Goal: Transaction & Acquisition: Book appointment/travel/reservation

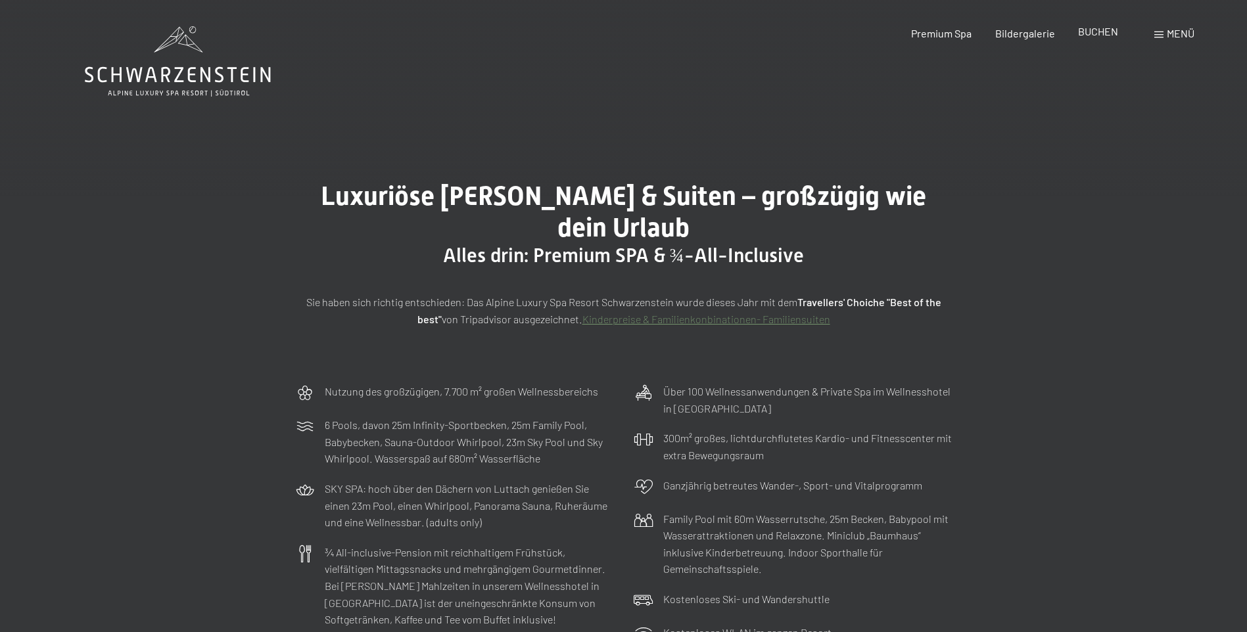
click at [1094, 30] on span "BUCHEN" at bounding box center [1098, 31] width 40 height 12
click at [1088, 33] on span "BUCHEN" at bounding box center [1098, 31] width 40 height 12
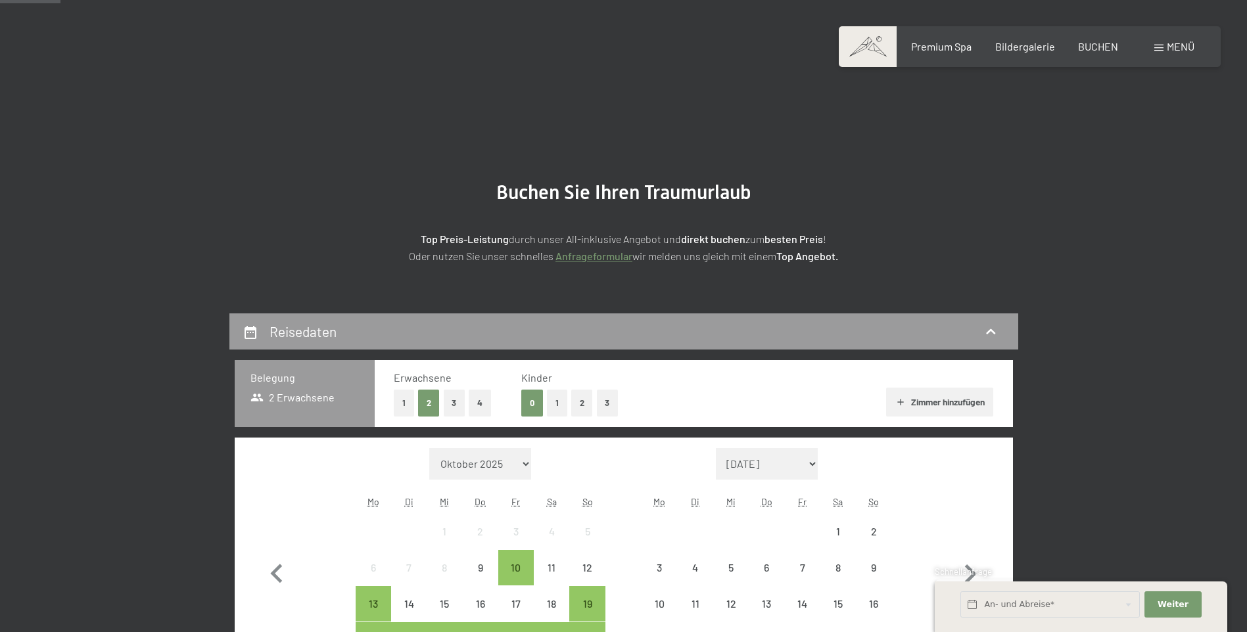
scroll to position [263, 0]
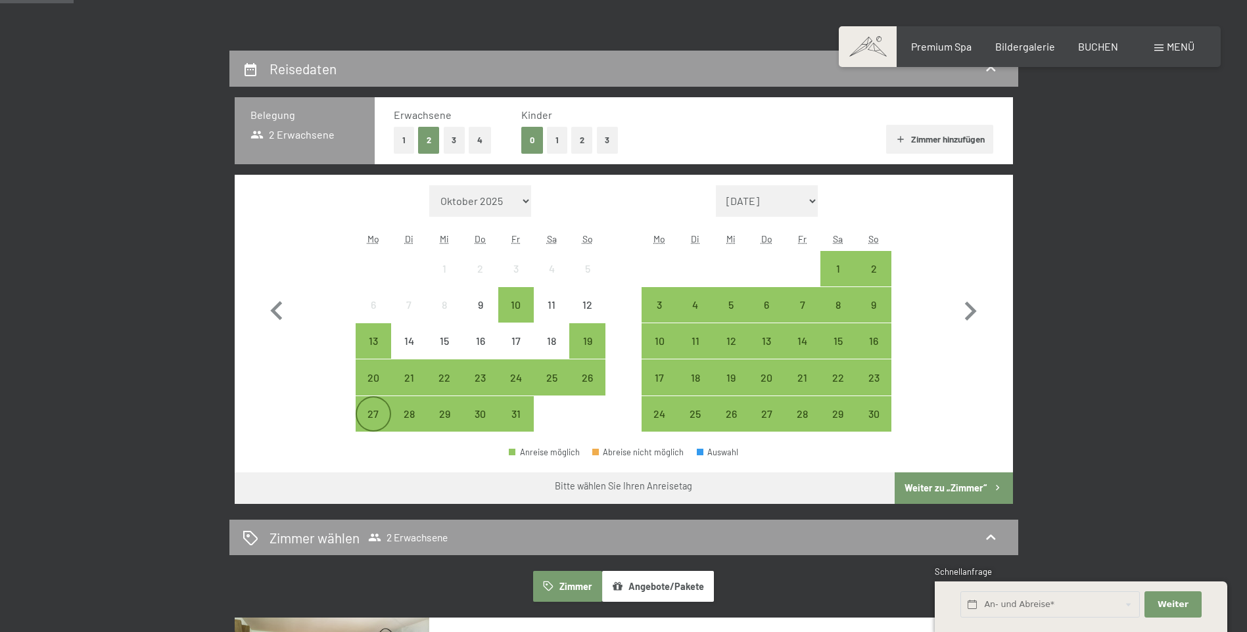
click at [381, 421] on div "27" at bounding box center [373, 425] width 33 height 33
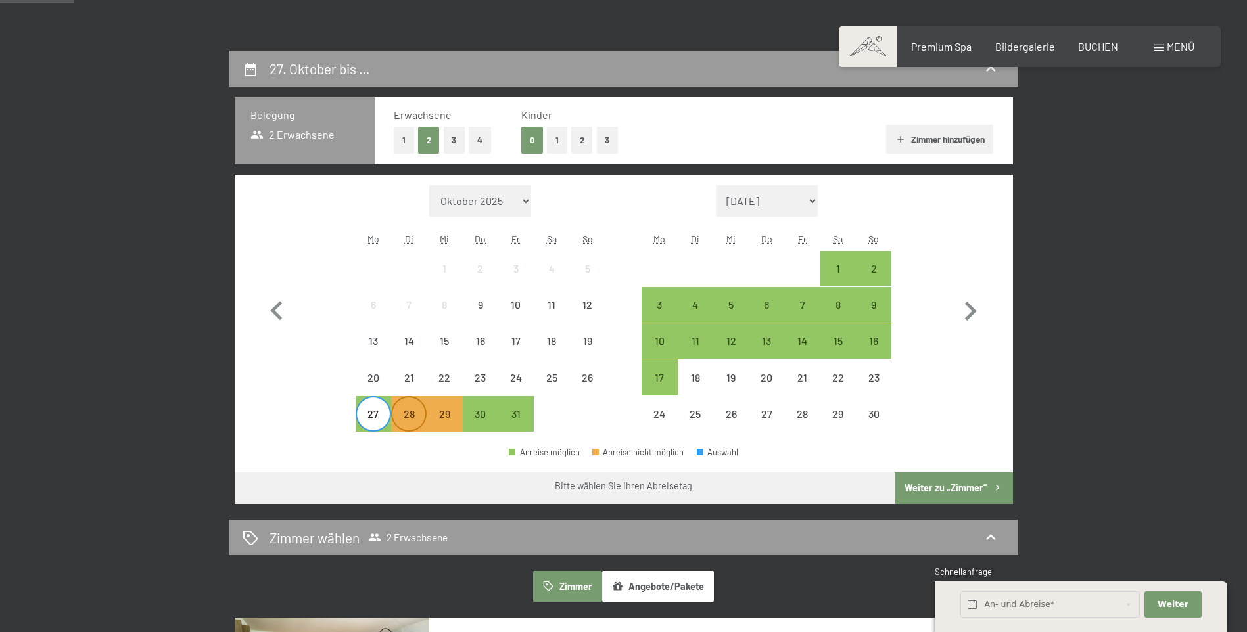
click at [408, 415] on div "28" at bounding box center [408, 425] width 33 height 33
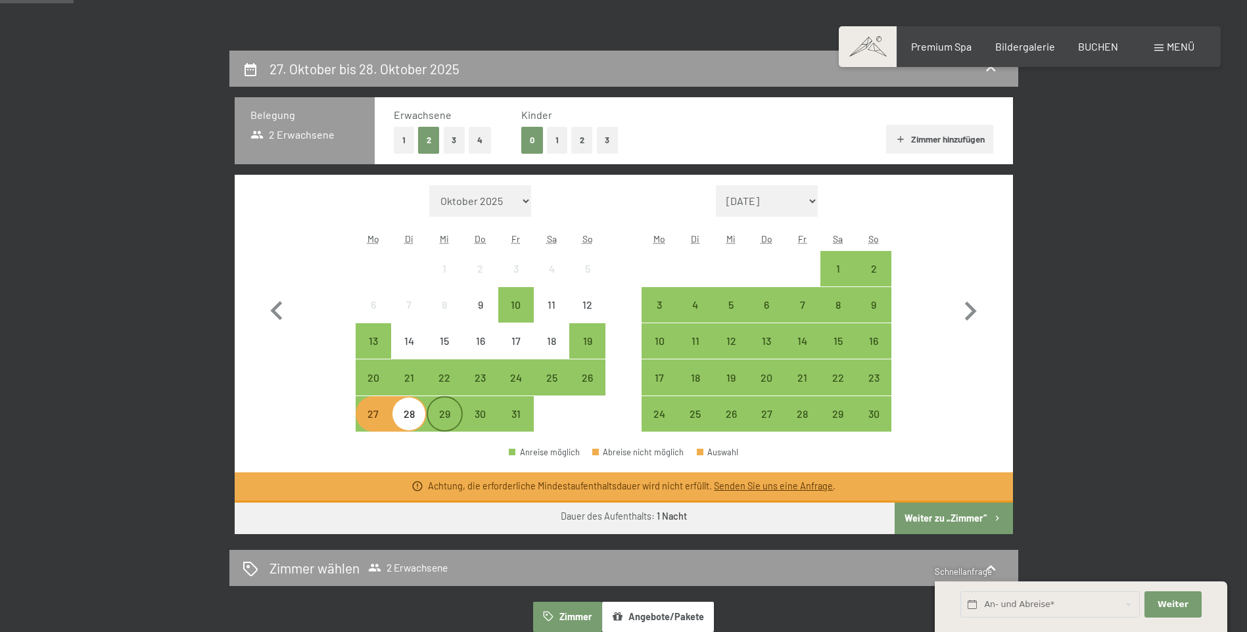
click at [442, 414] on div "29" at bounding box center [444, 425] width 33 height 33
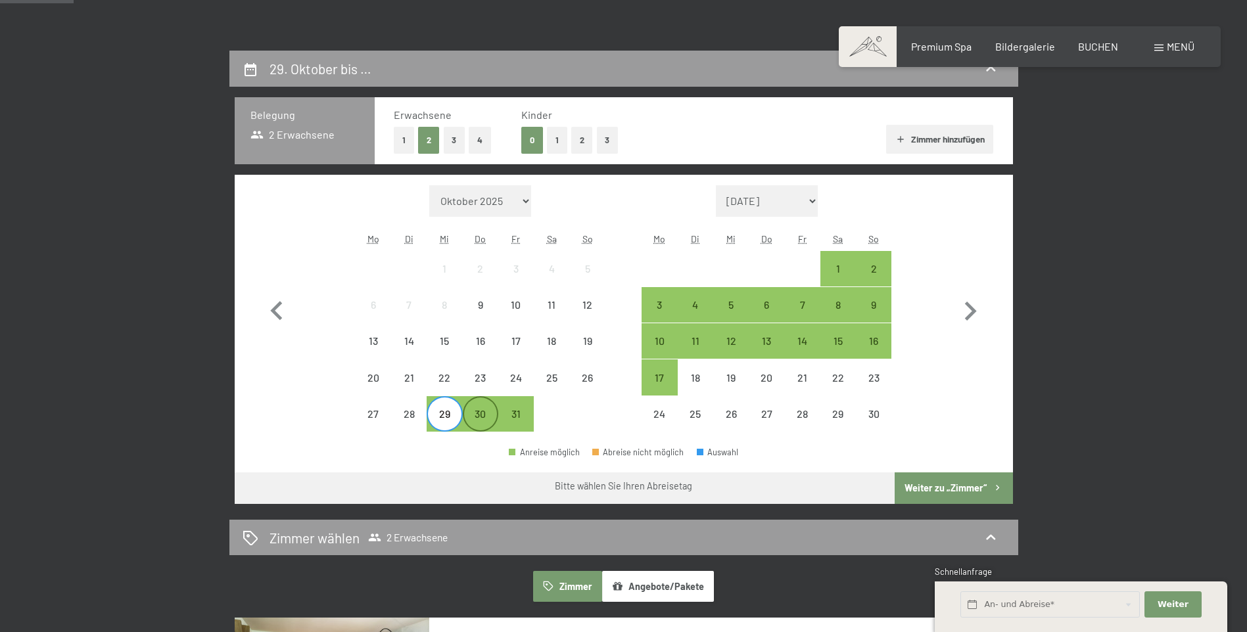
click at [479, 416] on div "30" at bounding box center [480, 425] width 33 height 33
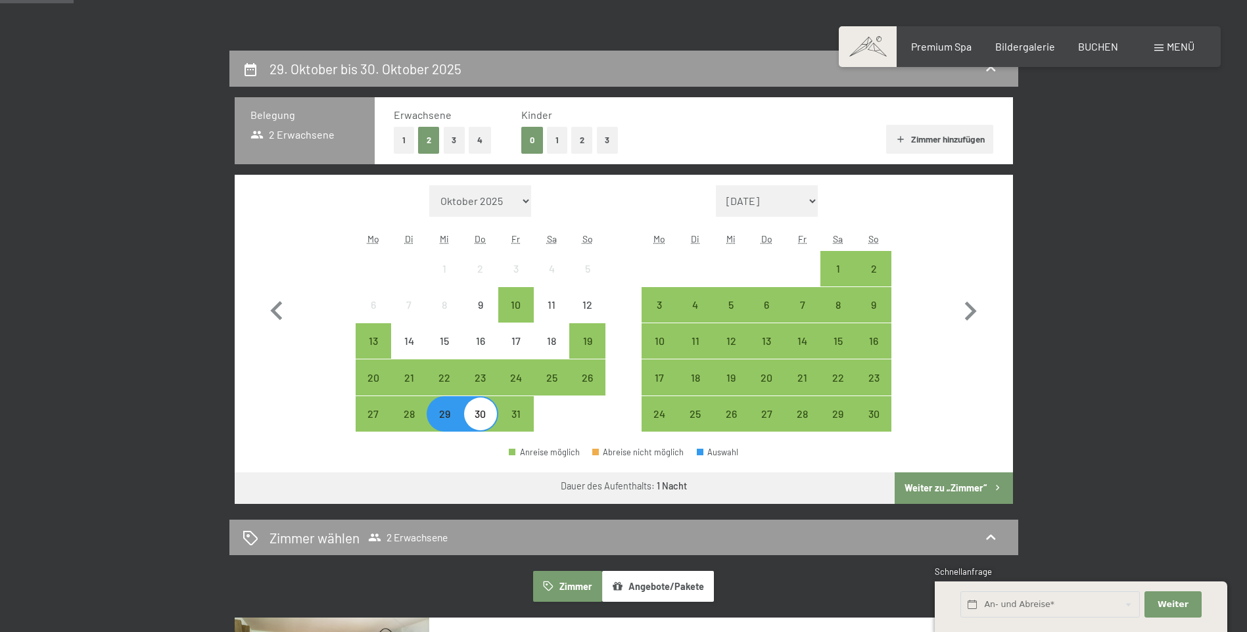
click at [953, 486] on button "Weiter zu „Zimmer“" at bounding box center [953, 488] width 118 height 32
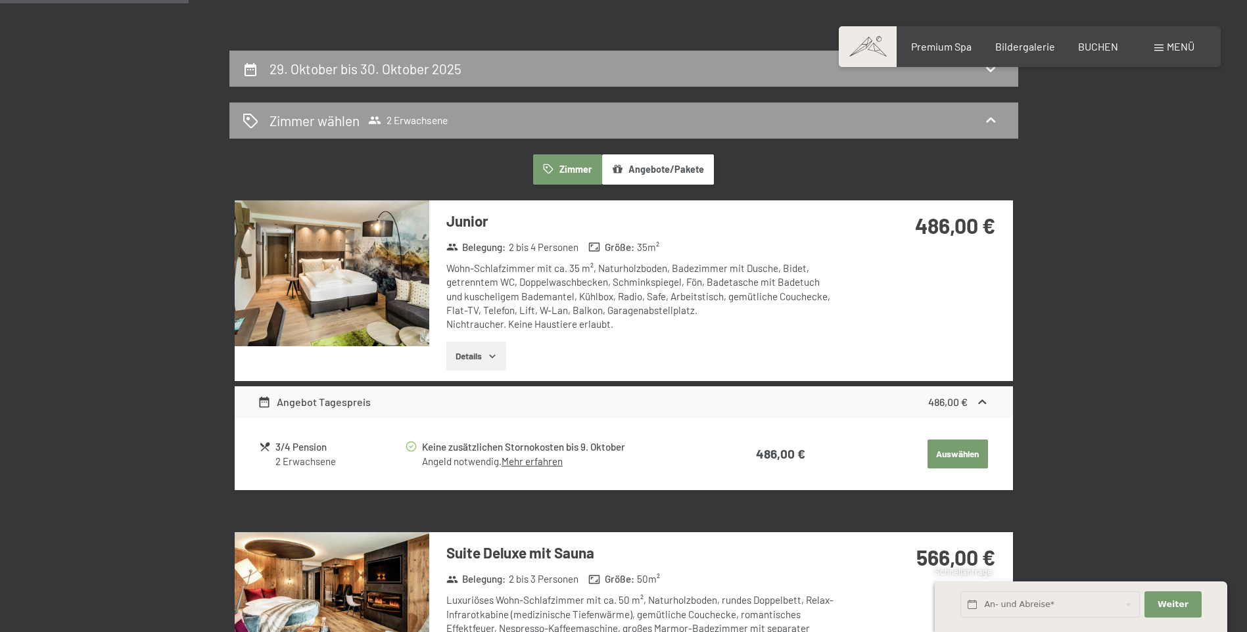
scroll to position [313, 0]
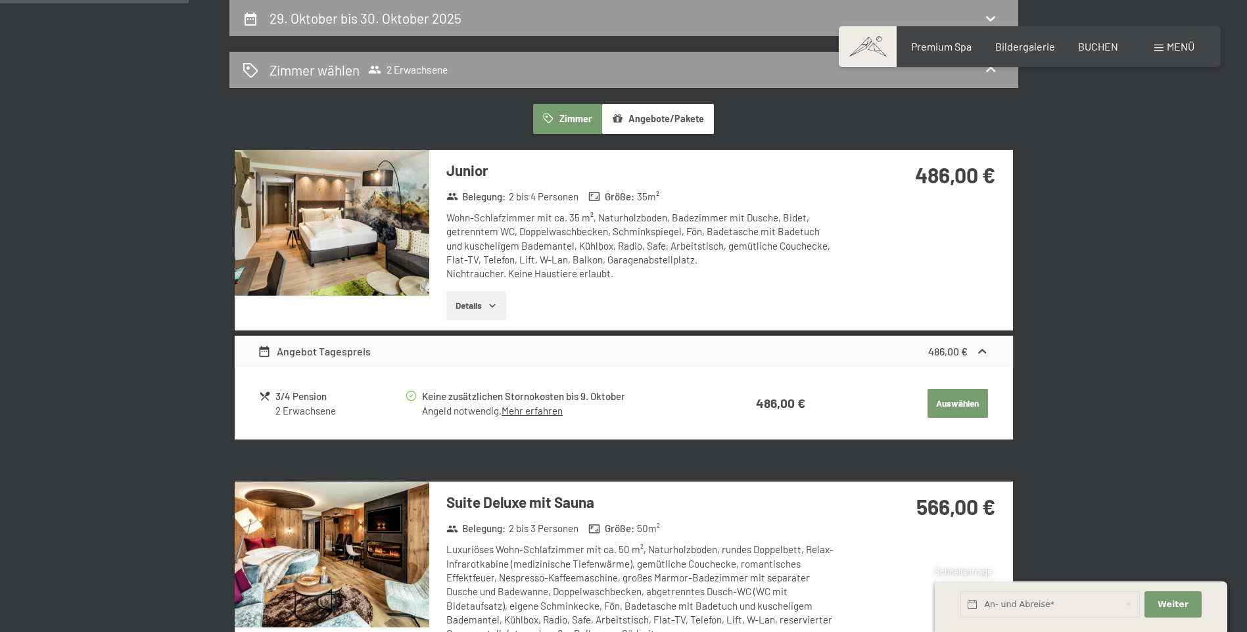
click at [483, 307] on button "Details" at bounding box center [476, 305] width 60 height 29
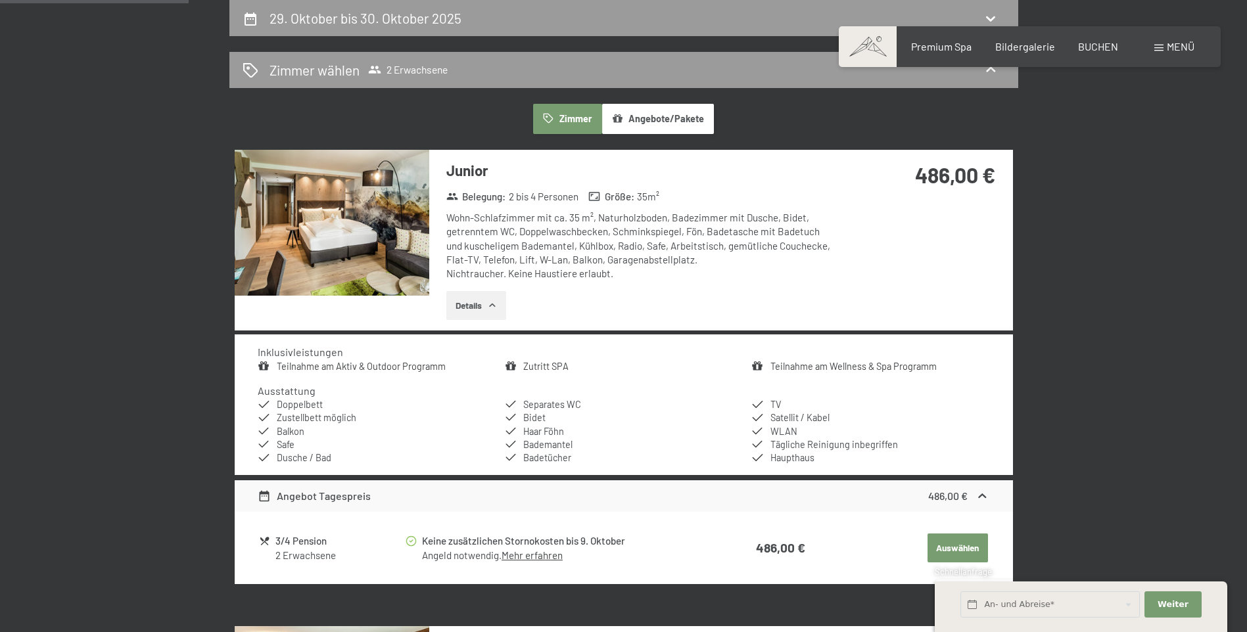
click at [413, 235] on img at bounding box center [332, 223] width 195 height 146
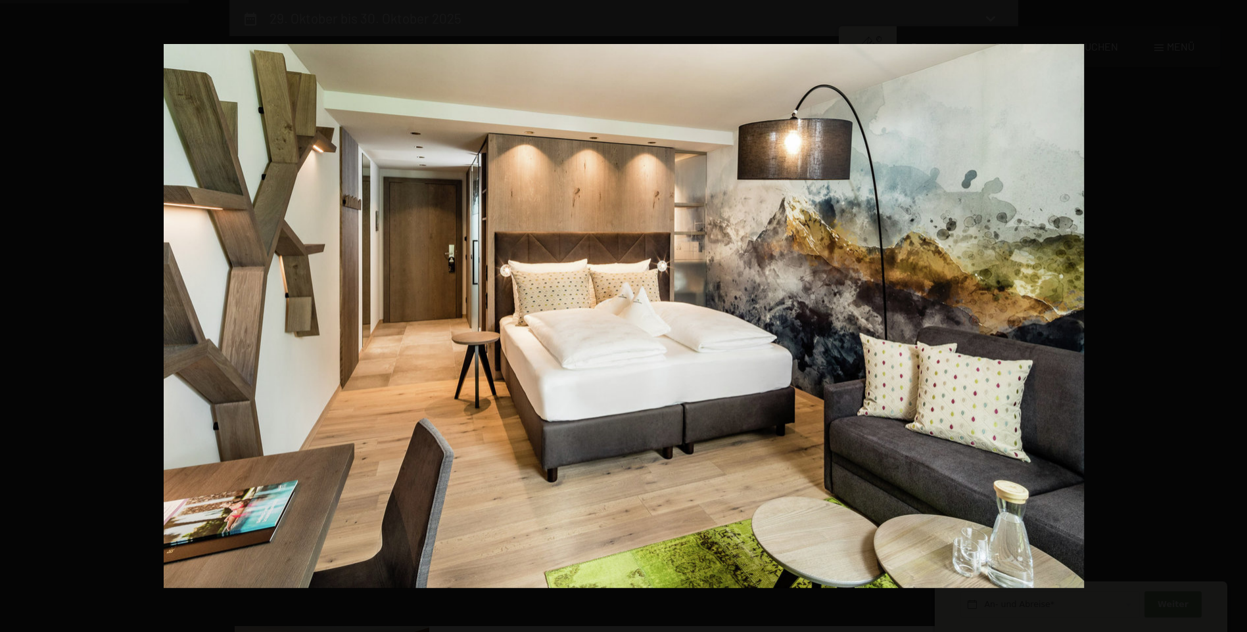
click at [1242, 309] on button "button" at bounding box center [1224, 316] width 46 height 66
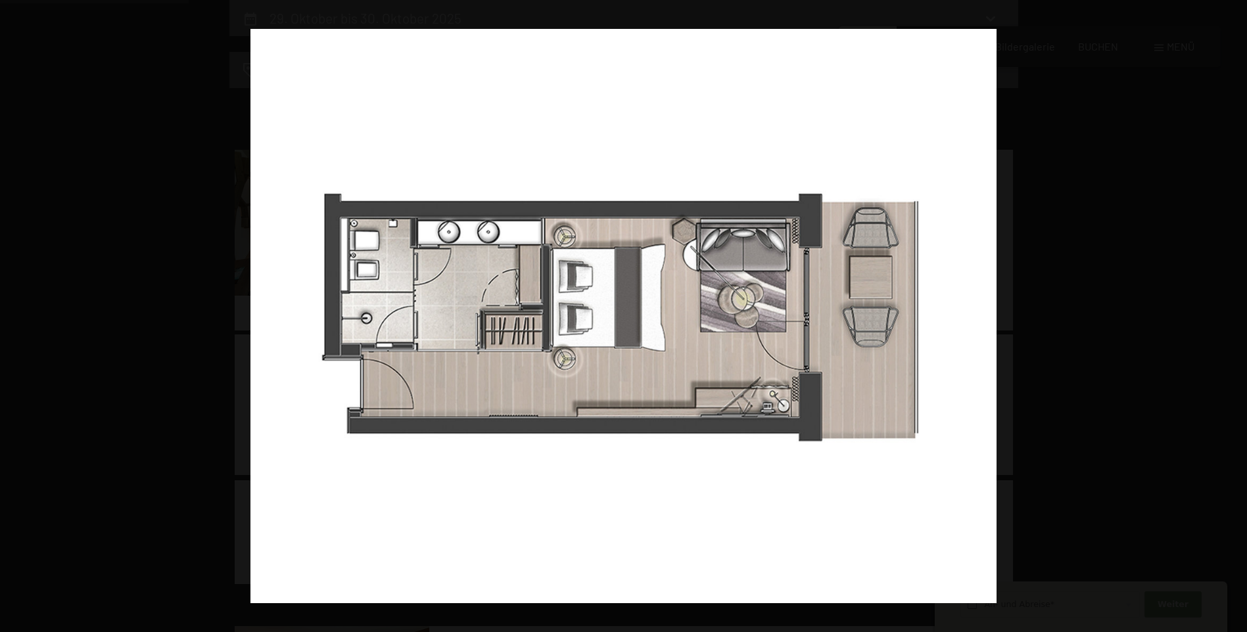
click at [1242, 309] on button "button" at bounding box center [1224, 316] width 46 height 66
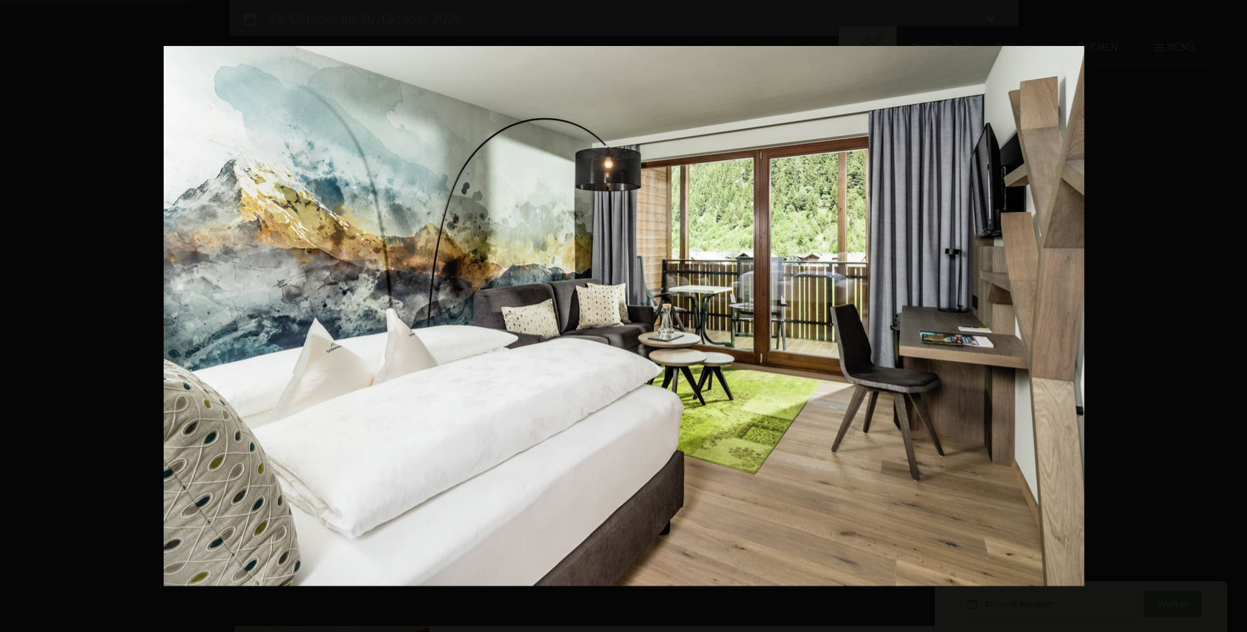
click at [1242, 309] on button "button" at bounding box center [1224, 316] width 46 height 66
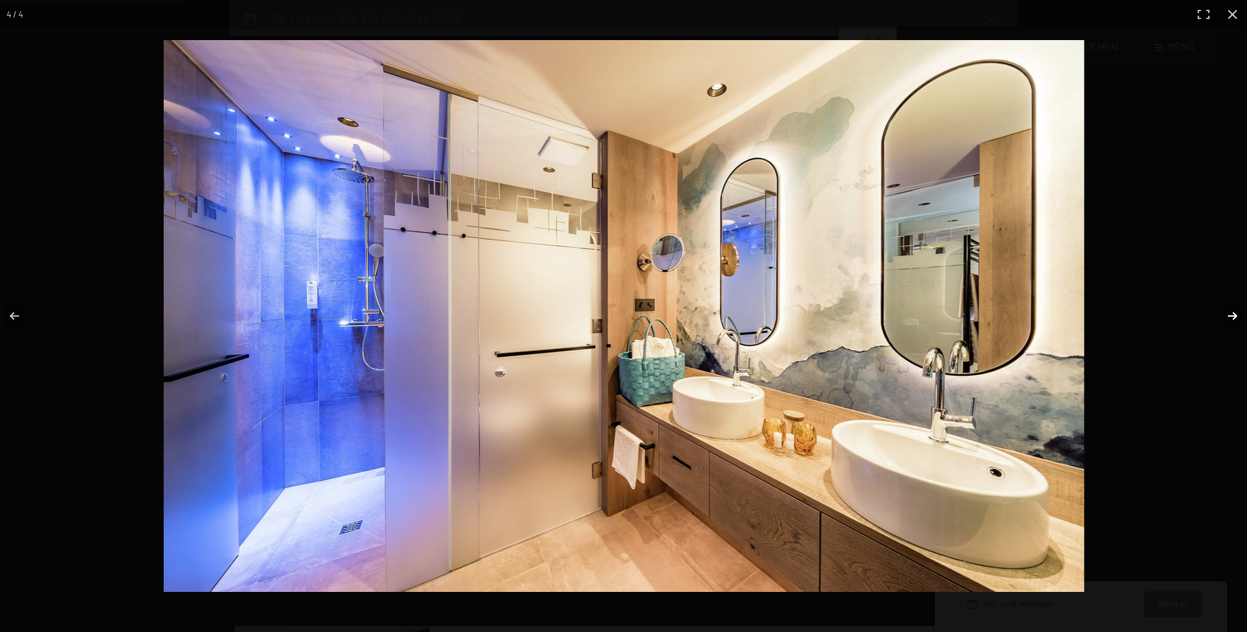
click at [1237, 315] on button "button" at bounding box center [1224, 316] width 46 height 66
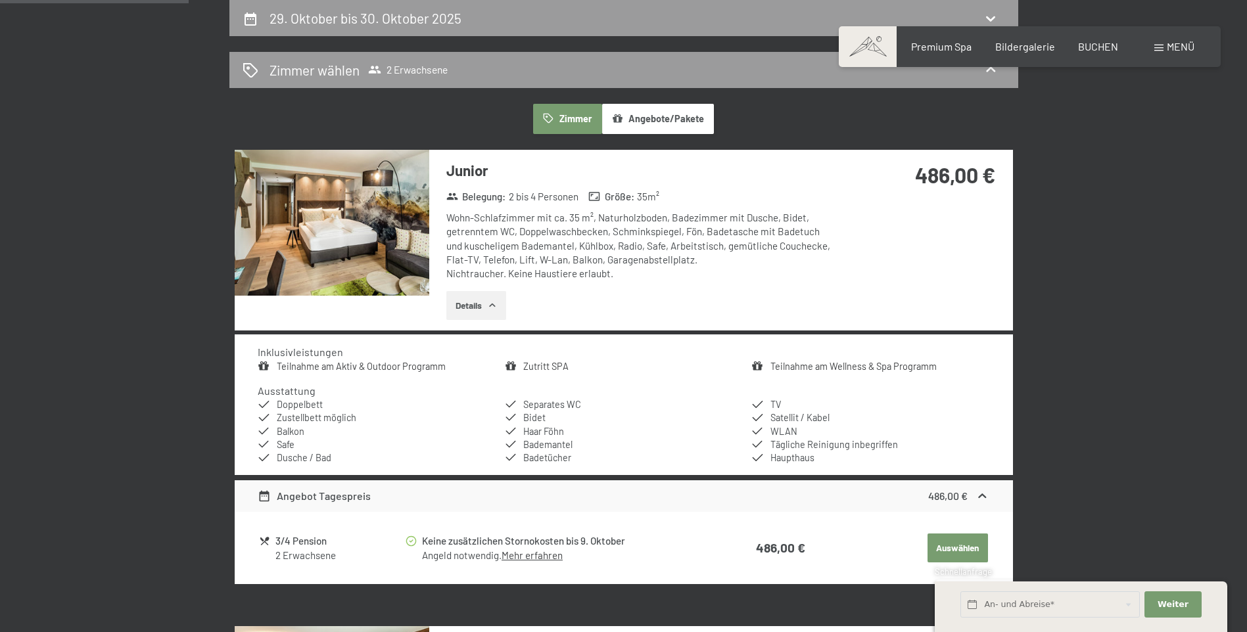
click at [0, 0] on button "button" at bounding box center [0, 0] width 0 height 0
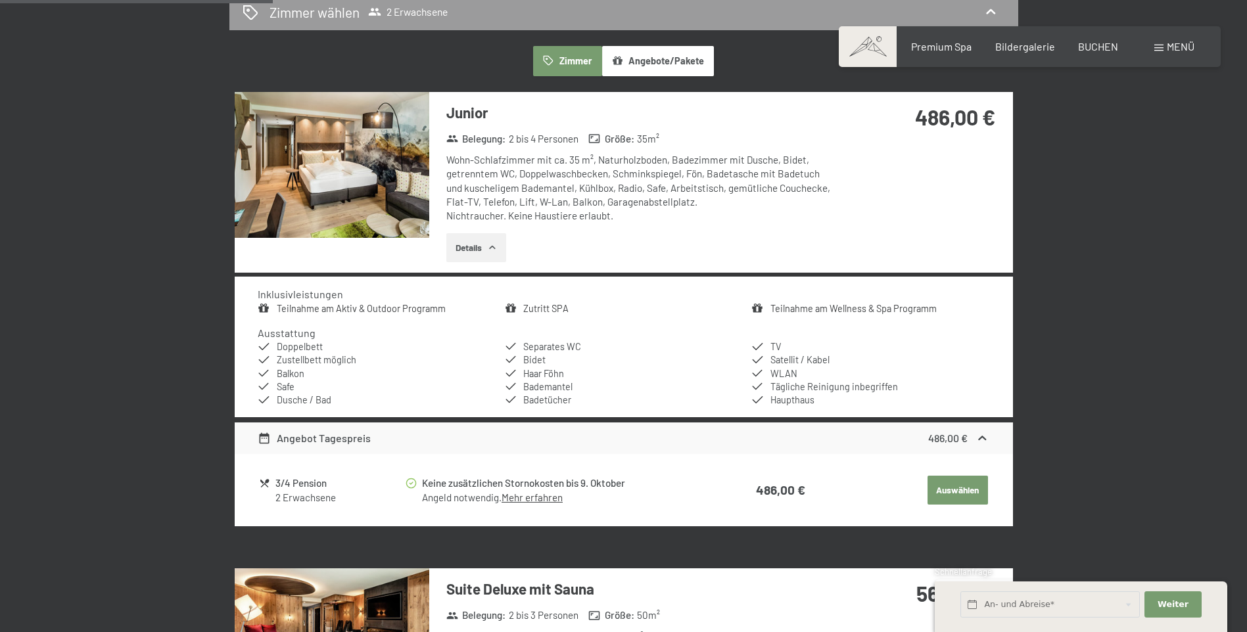
scroll to position [708, 0]
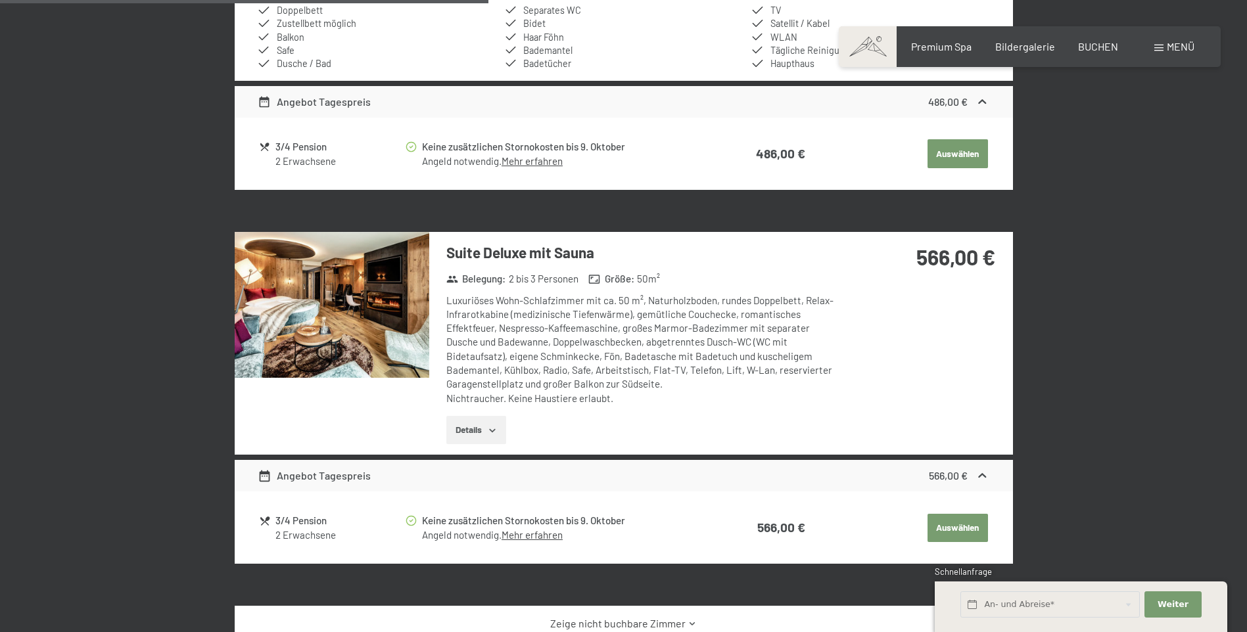
click at [417, 323] on img at bounding box center [332, 305] width 195 height 146
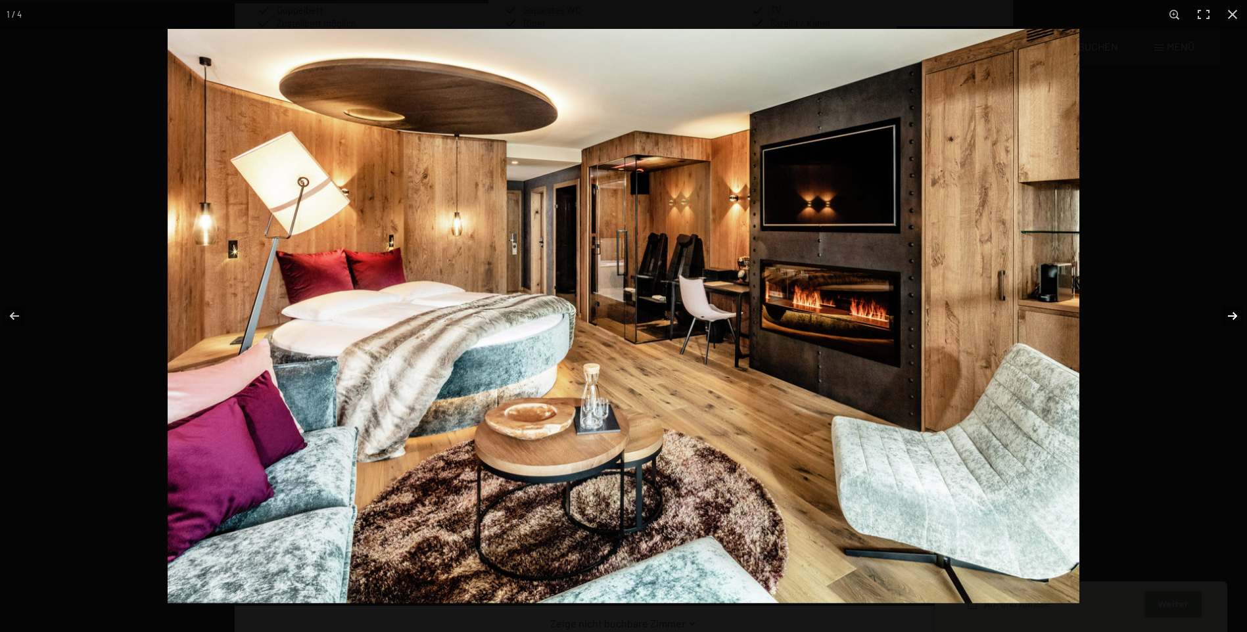
click at [1229, 313] on button "button" at bounding box center [1224, 316] width 46 height 66
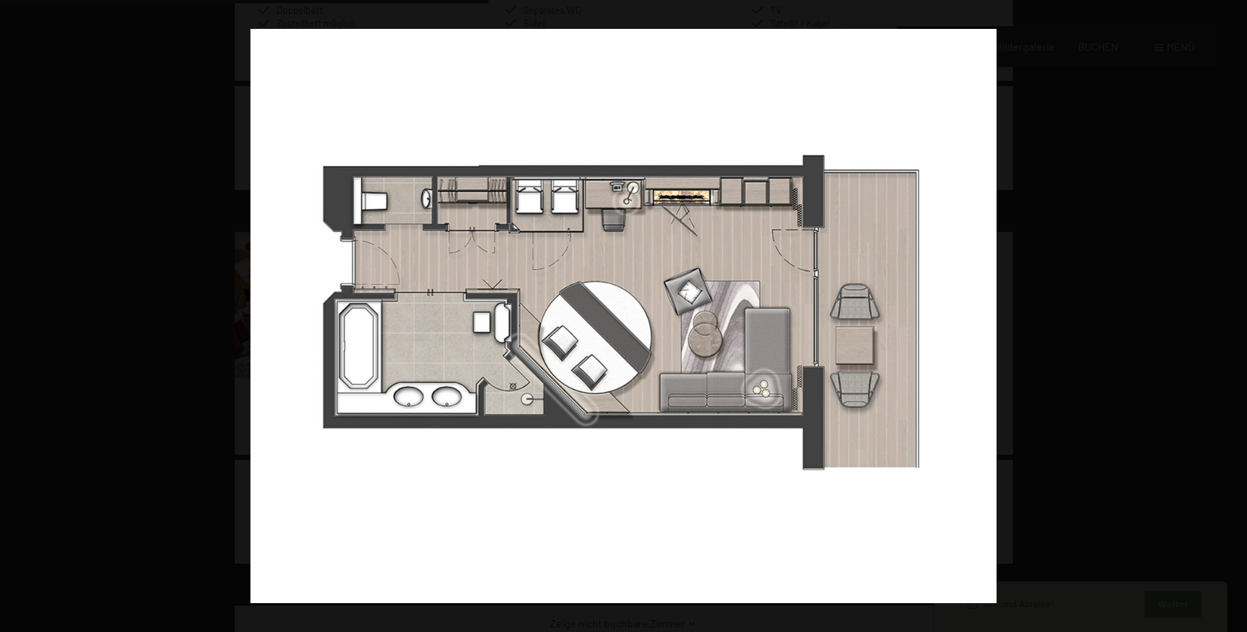
click at [1223, 311] on button "button" at bounding box center [1224, 316] width 46 height 66
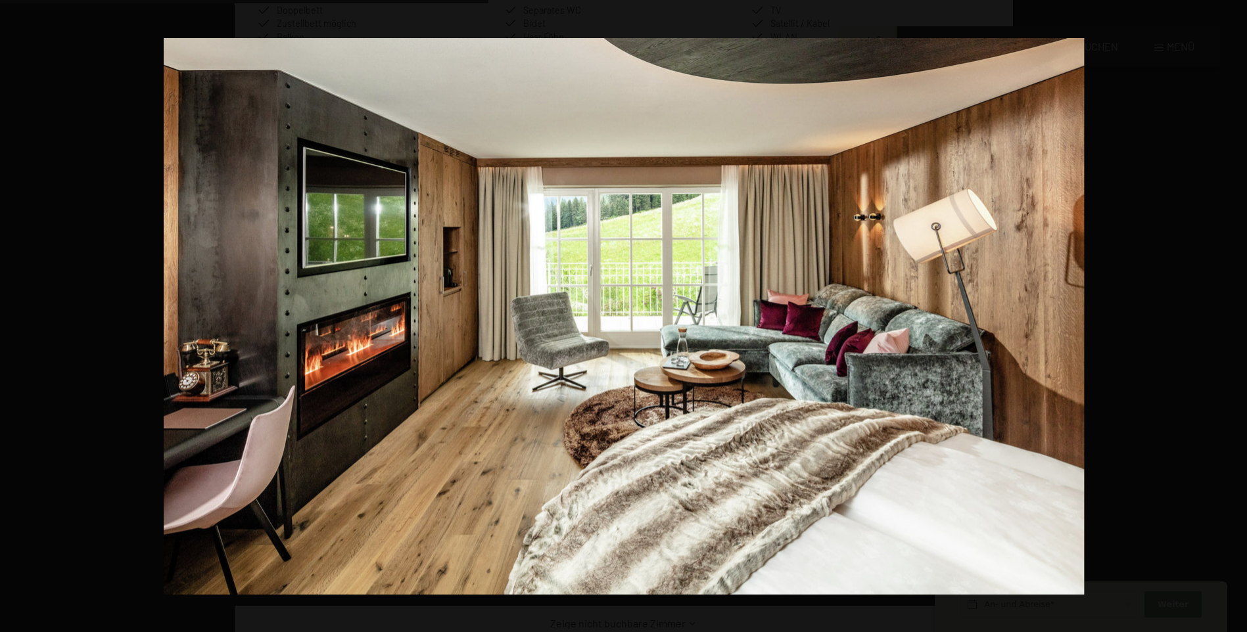
click at [1223, 311] on button "button" at bounding box center [1224, 316] width 46 height 66
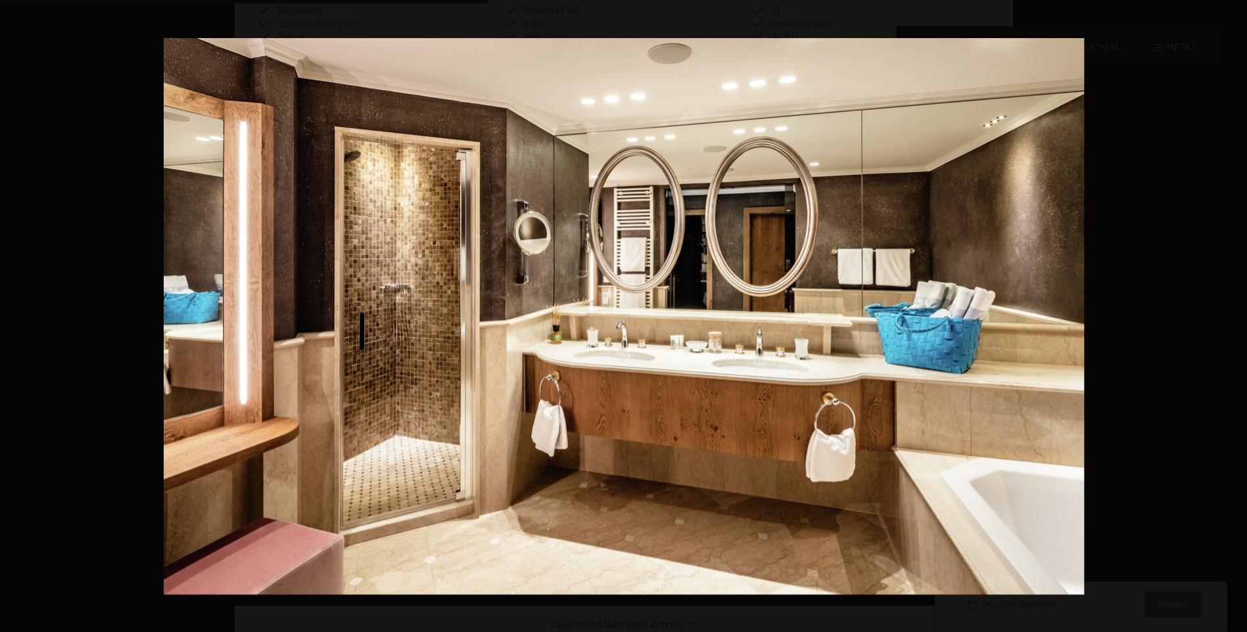
click at [1223, 311] on button "button" at bounding box center [1224, 316] width 46 height 66
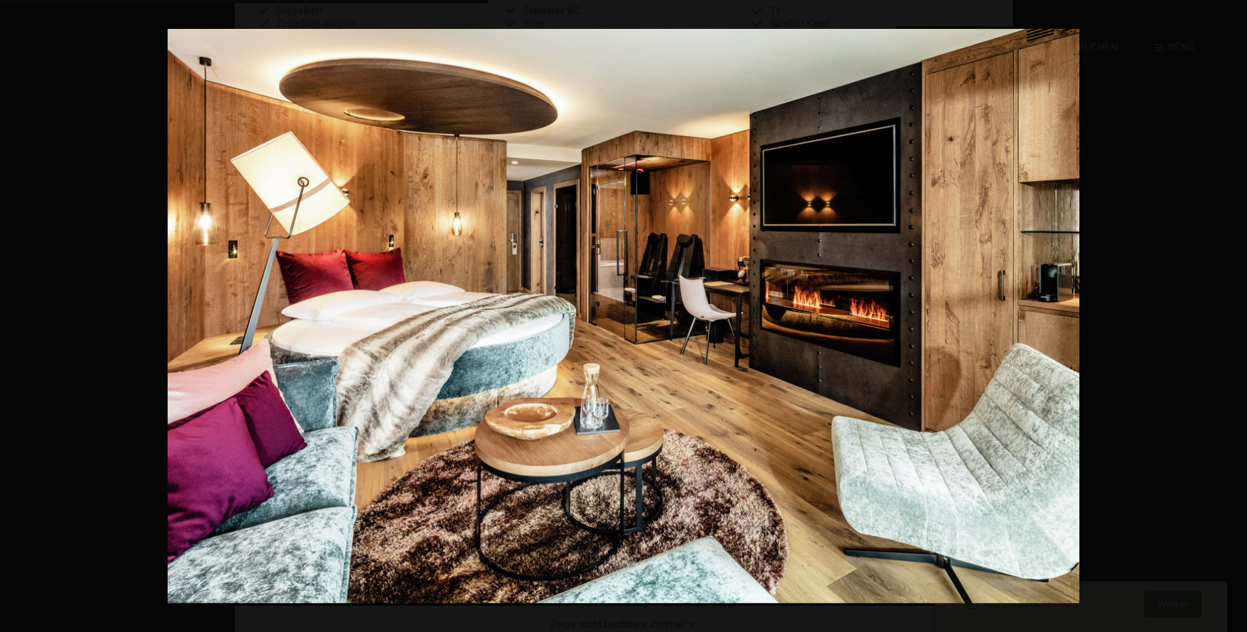
click at [1223, 311] on button "button" at bounding box center [1224, 316] width 46 height 66
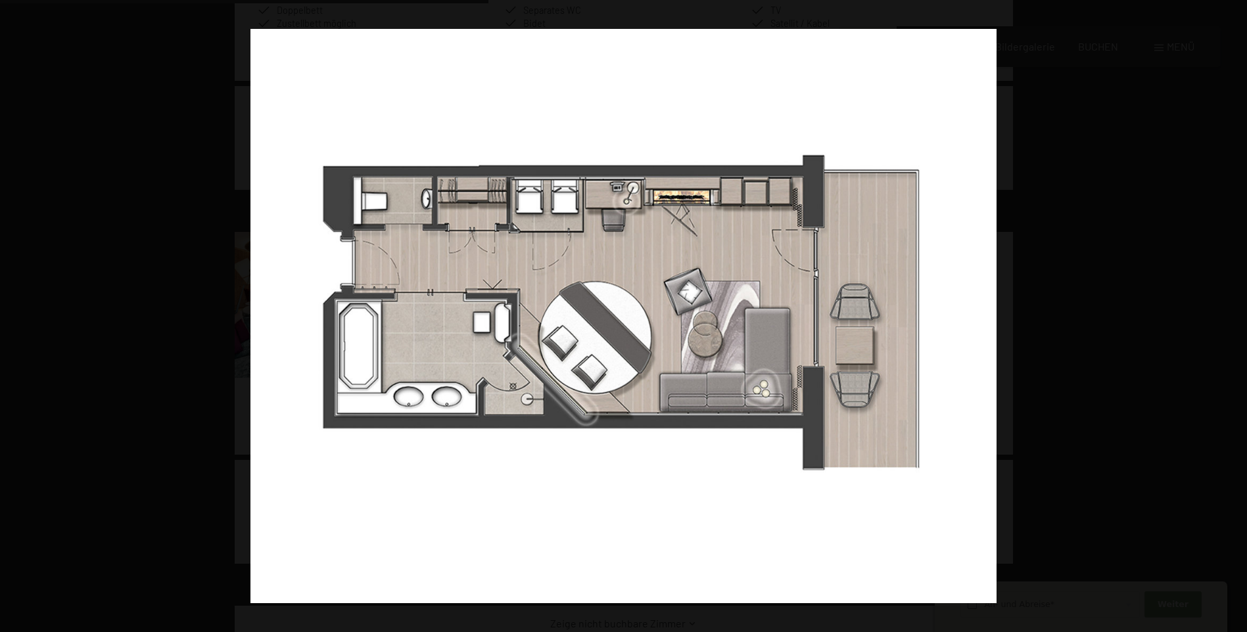
click at [1223, 311] on button "button" at bounding box center [1224, 316] width 46 height 66
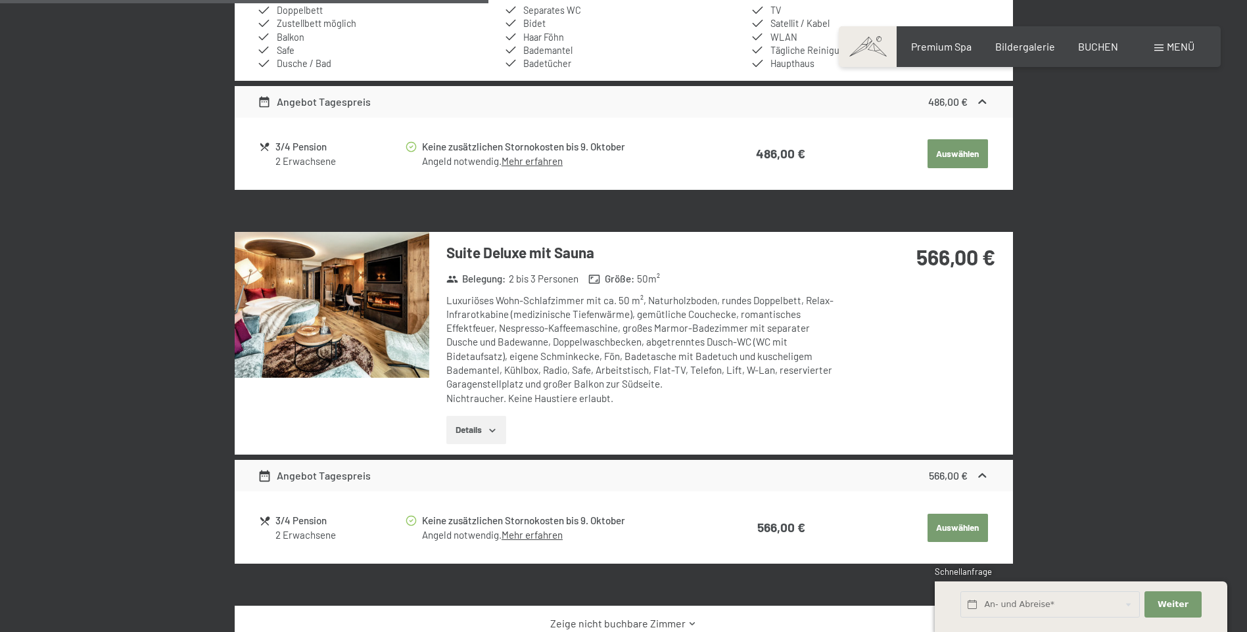
click at [0, 0] on button "button" at bounding box center [0, 0] width 0 height 0
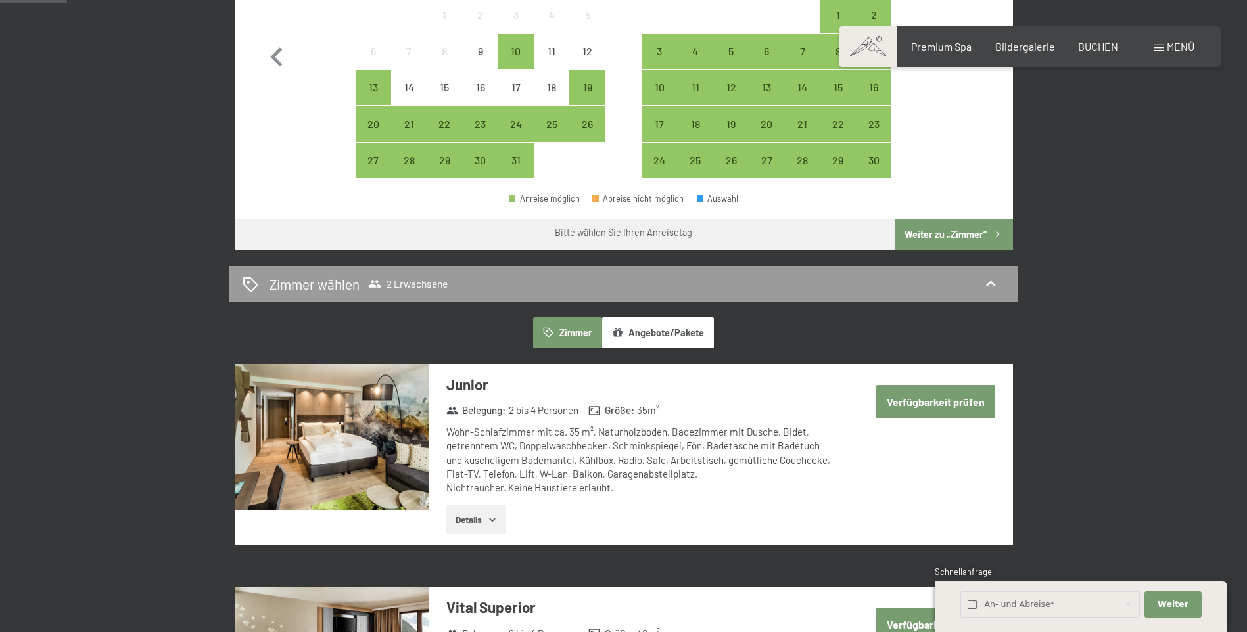
scroll to position [210, 0]
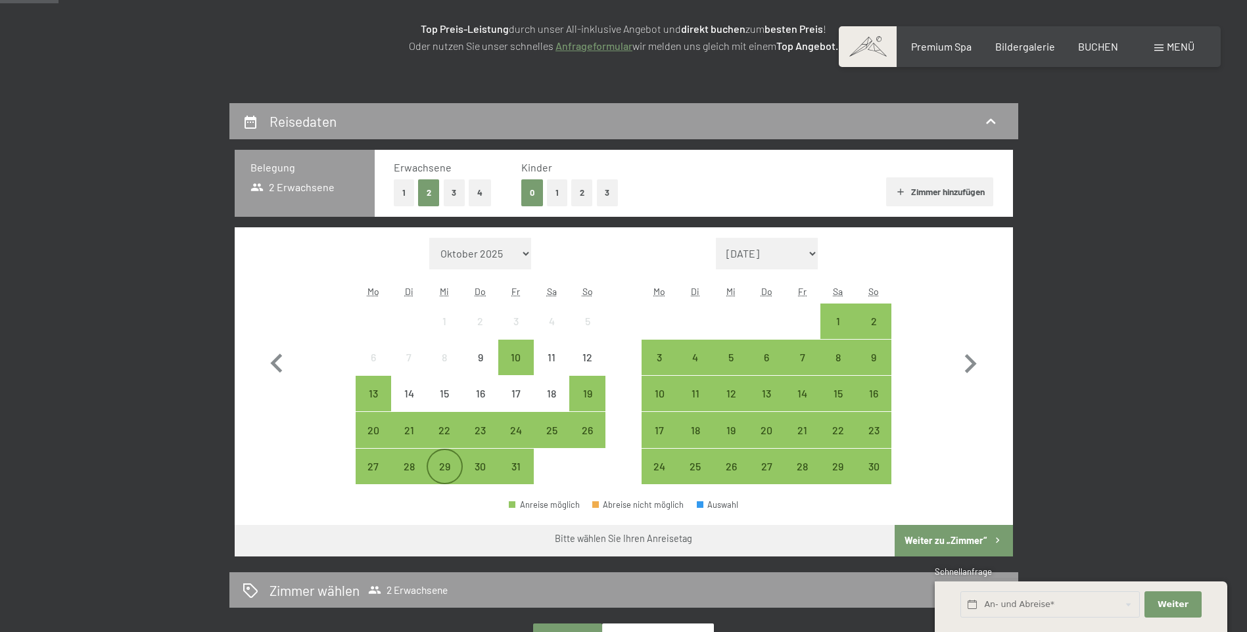
click at [443, 471] on div "29" at bounding box center [444, 477] width 33 height 33
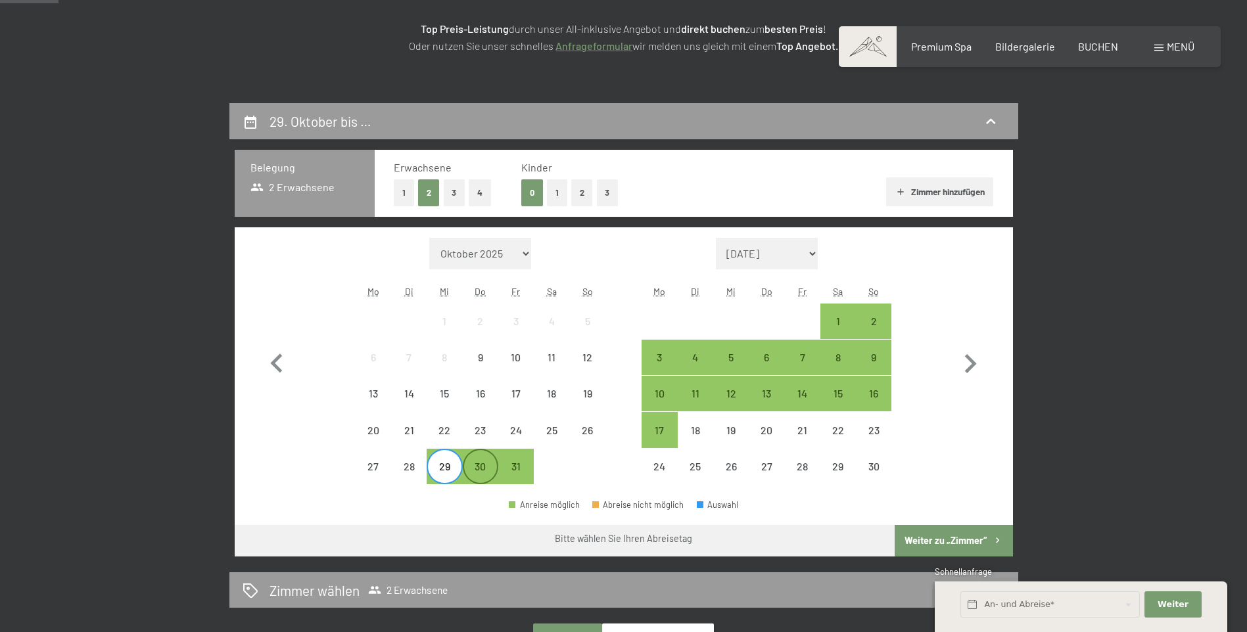
click at [472, 474] on div "30" at bounding box center [480, 477] width 33 height 33
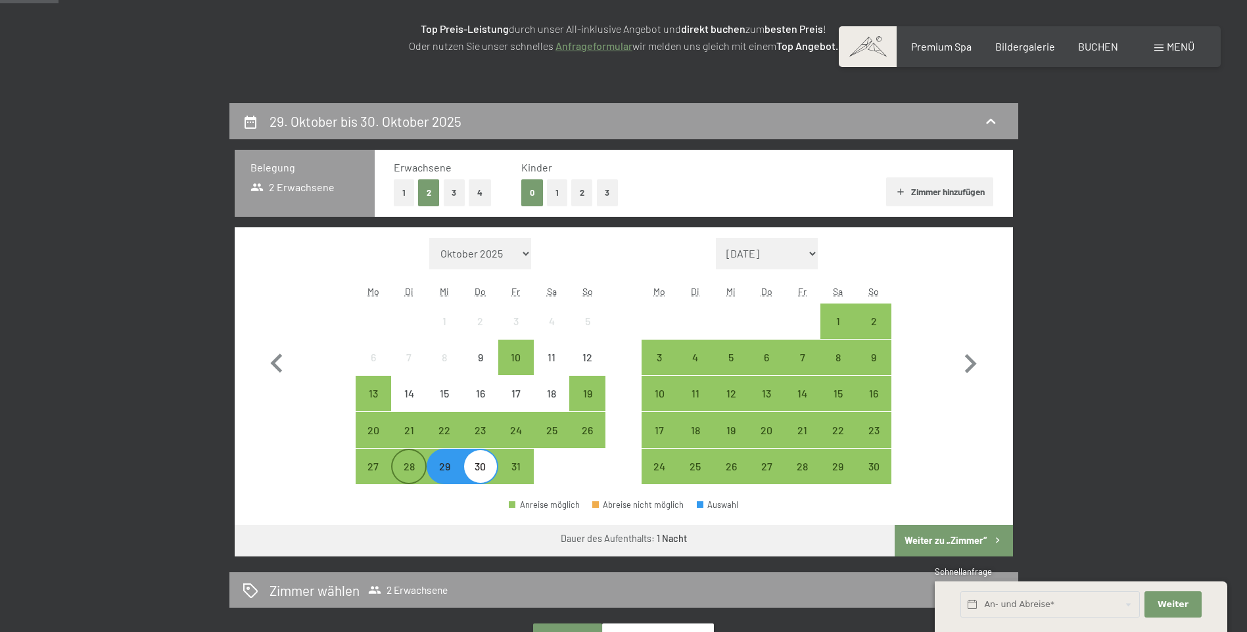
click at [419, 472] on div "28" at bounding box center [408, 477] width 33 height 33
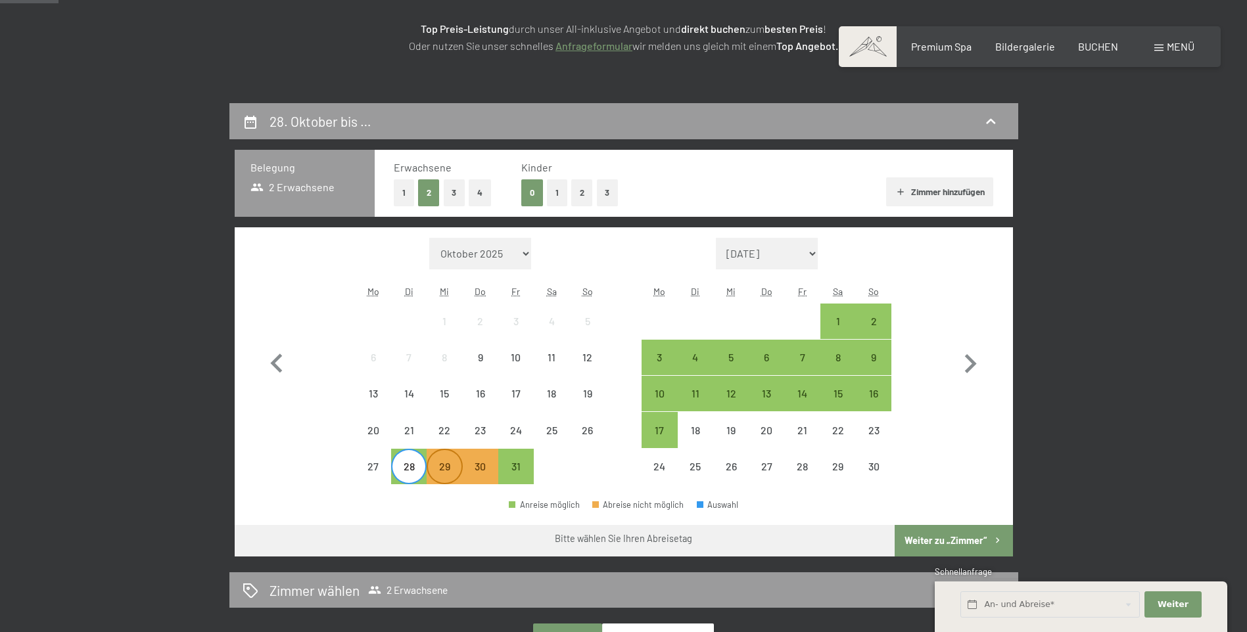
click at [436, 469] on div "29" at bounding box center [444, 477] width 33 height 33
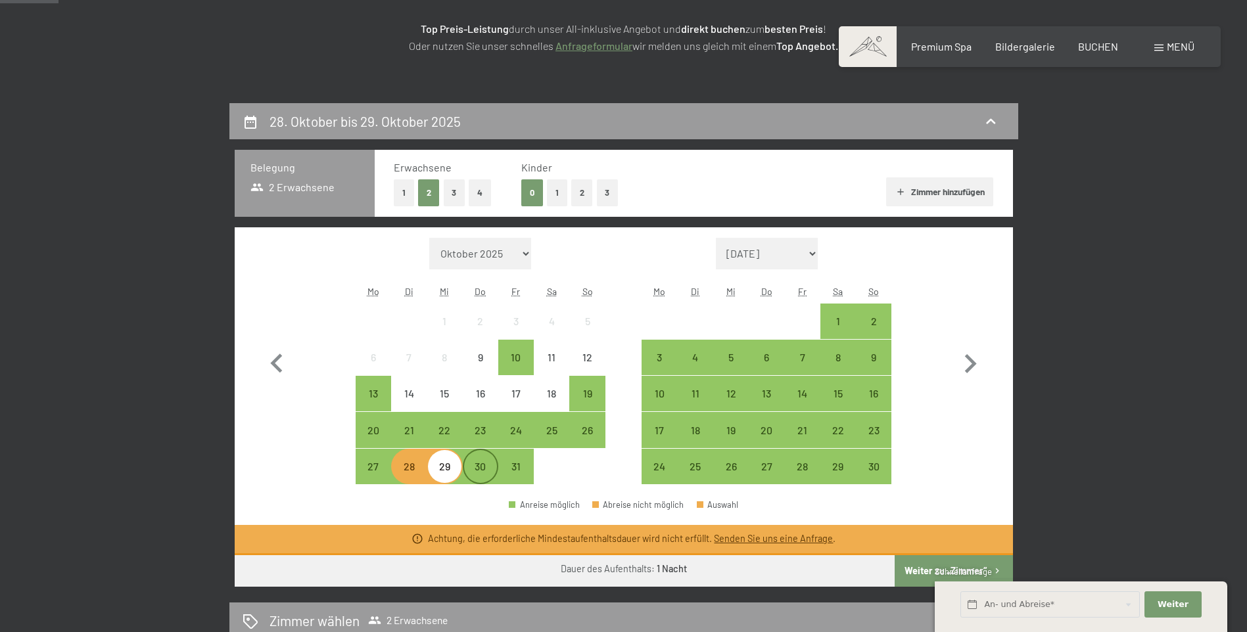
click at [484, 471] on div "30" at bounding box center [480, 477] width 33 height 33
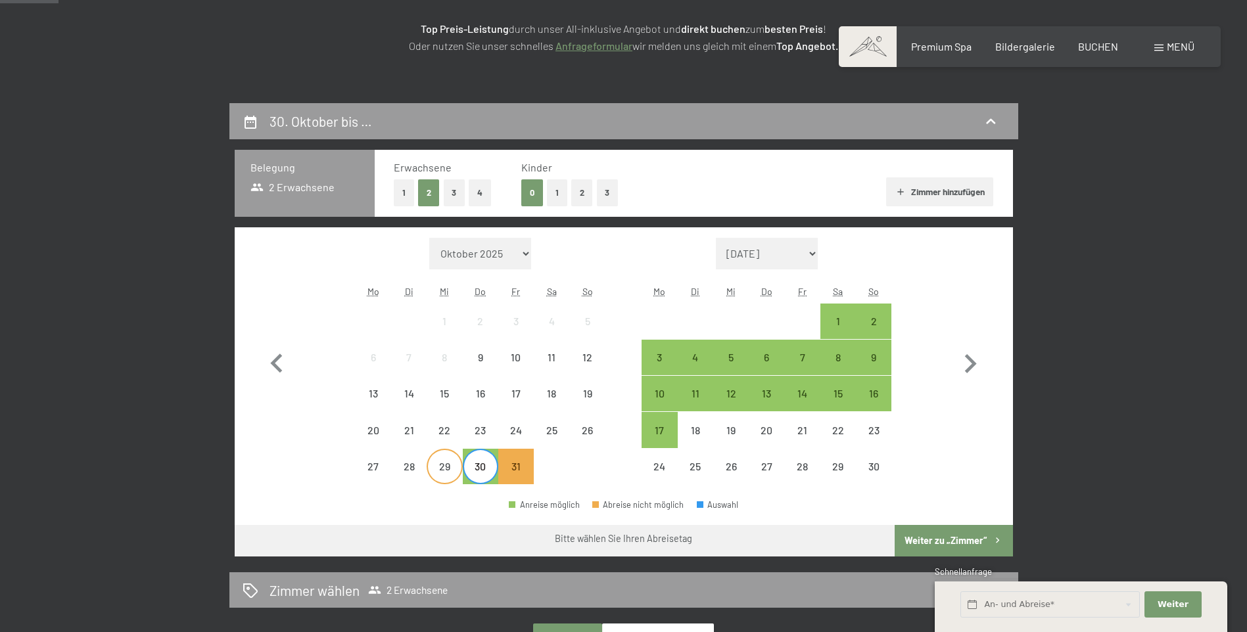
click at [447, 475] on div "29" at bounding box center [444, 477] width 33 height 33
click at [486, 472] on div "30" at bounding box center [480, 477] width 33 height 33
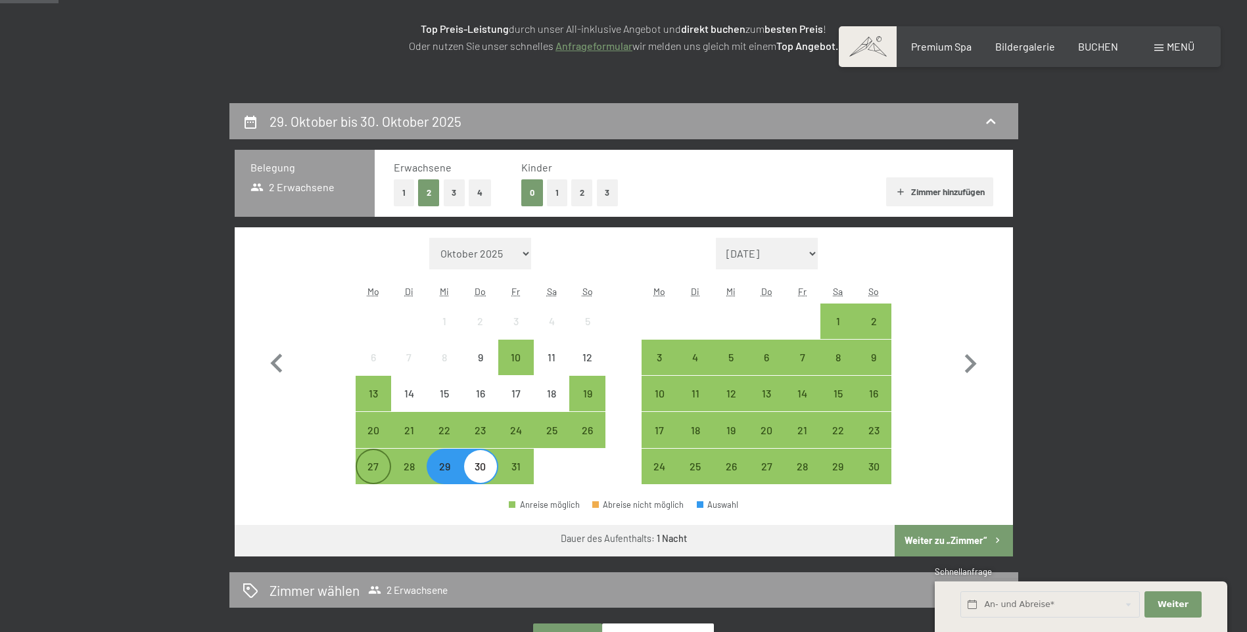
click at [365, 469] on div "27" at bounding box center [373, 477] width 33 height 33
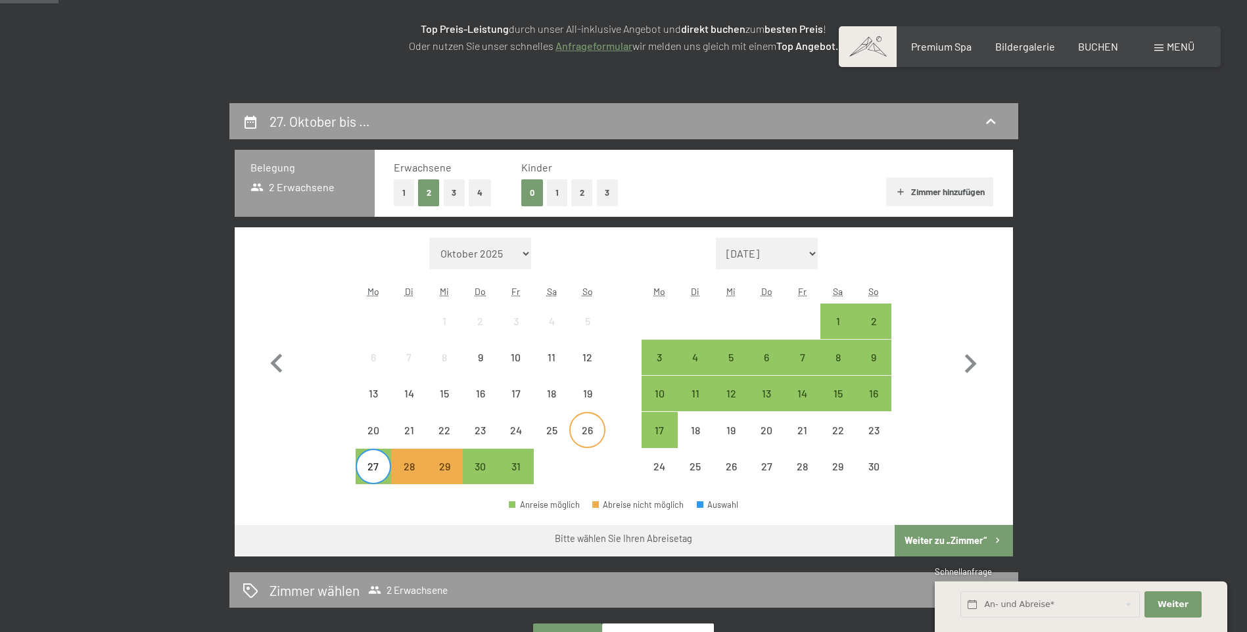
click at [589, 430] on div "26" at bounding box center [586, 441] width 33 height 33
click at [374, 472] on div "27" at bounding box center [373, 477] width 33 height 33
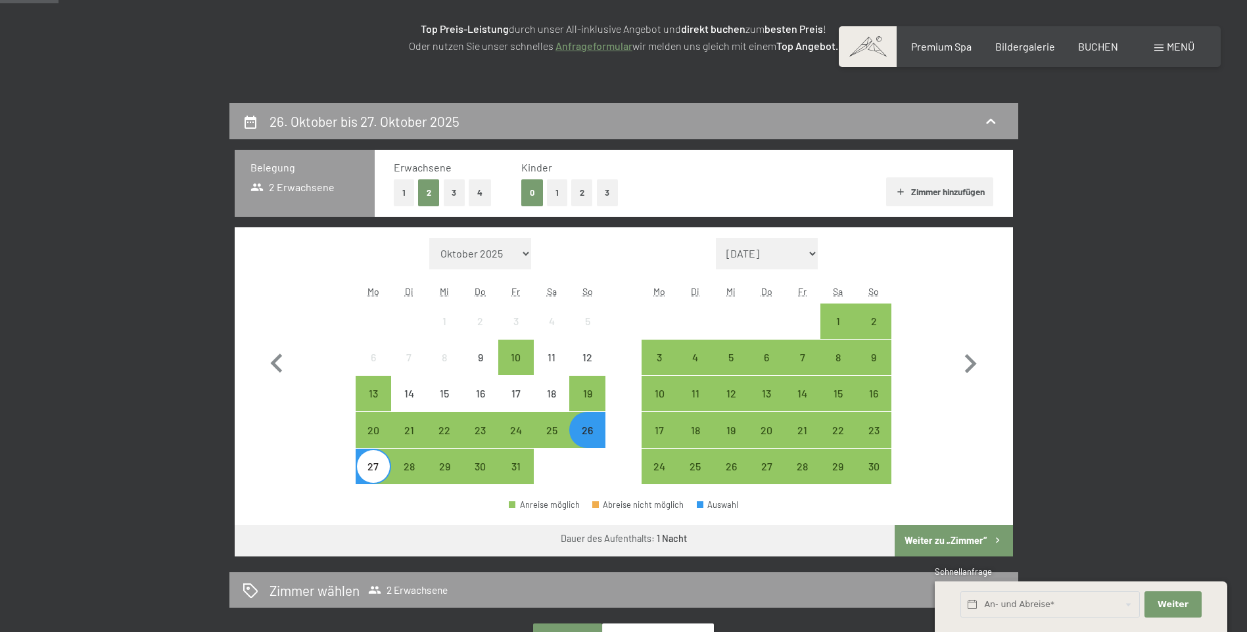
click at [971, 536] on button "Weiter zu „Zimmer“" at bounding box center [953, 541] width 118 height 32
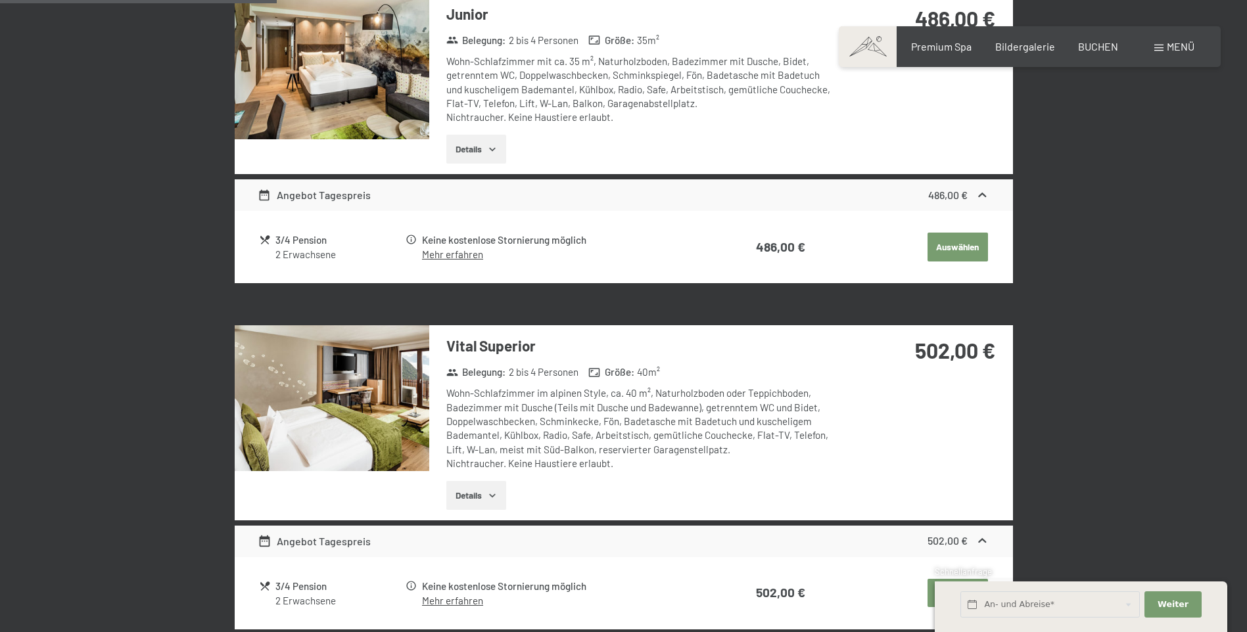
scroll to position [511, 0]
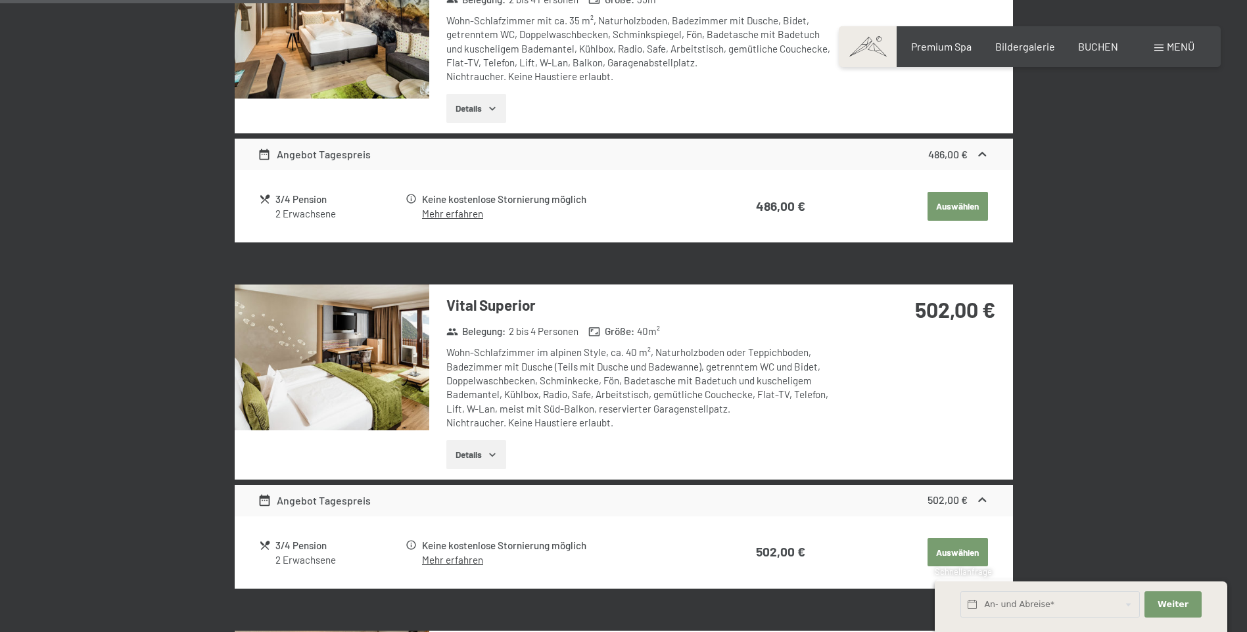
click at [400, 387] on img at bounding box center [332, 358] width 195 height 146
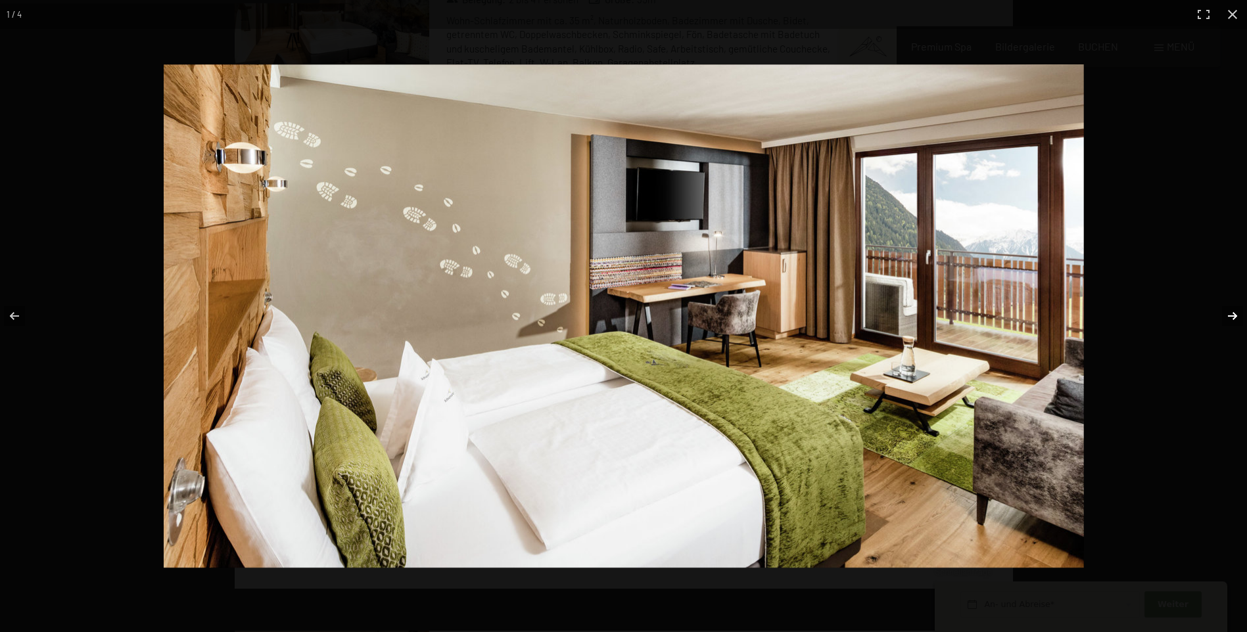
click at [1223, 317] on button "button" at bounding box center [1224, 316] width 46 height 66
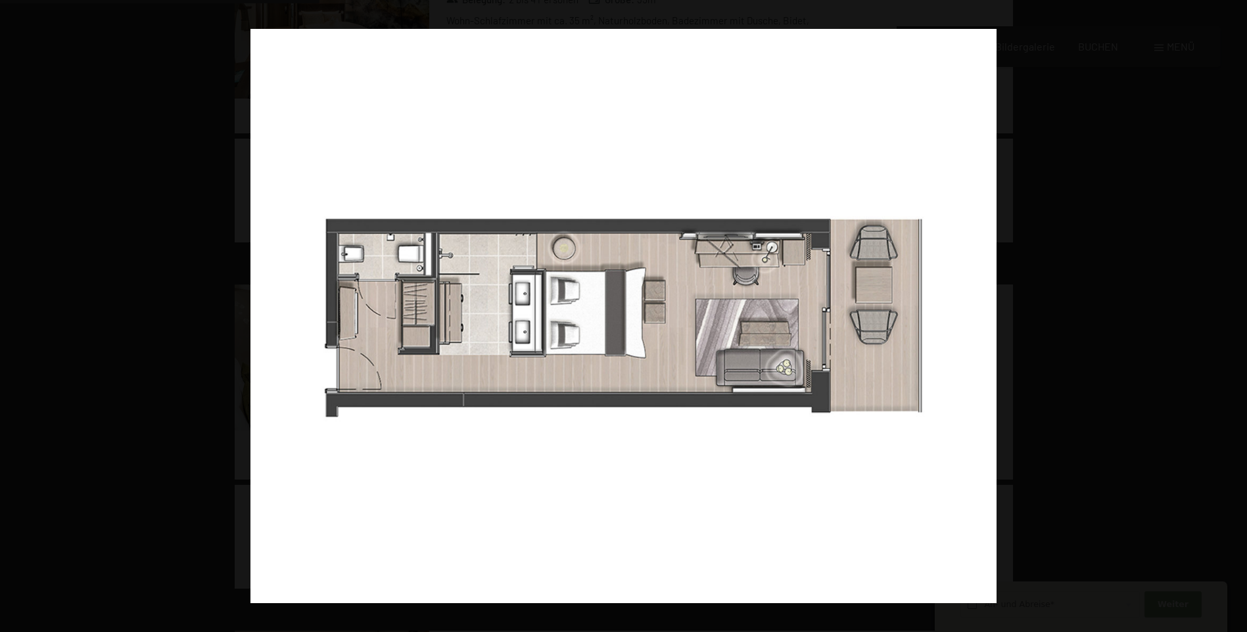
click at [1223, 317] on button "button" at bounding box center [1224, 316] width 46 height 66
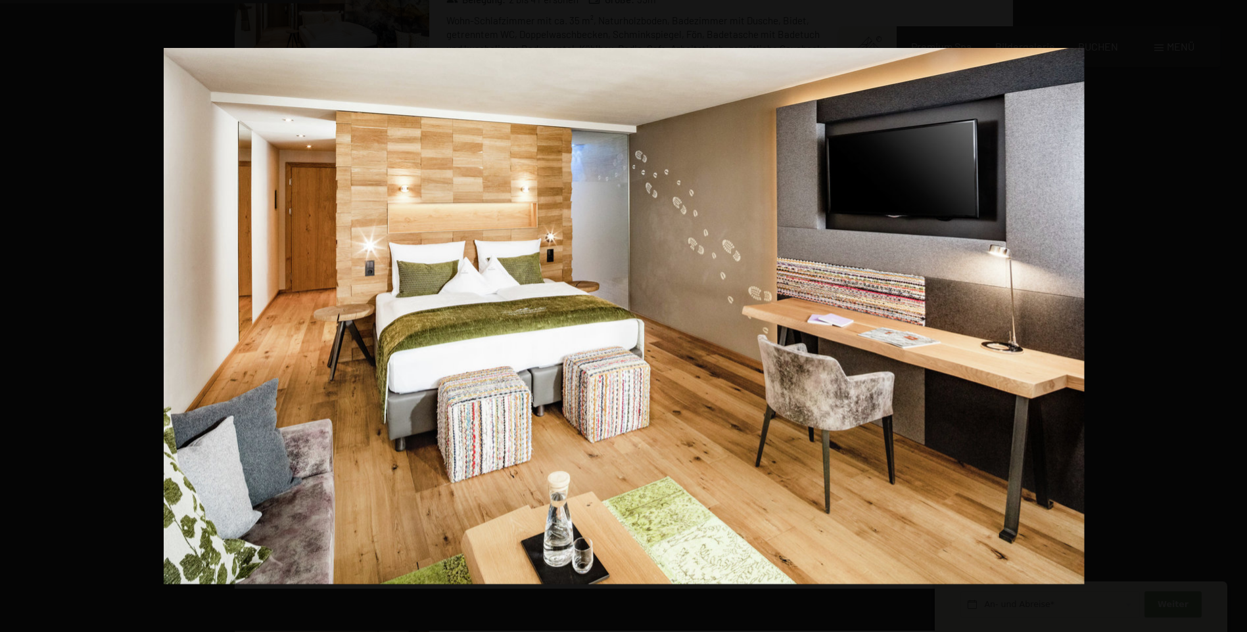
click at [1223, 317] on button "button" at bounding box center [1224, 316] width 46 height 66
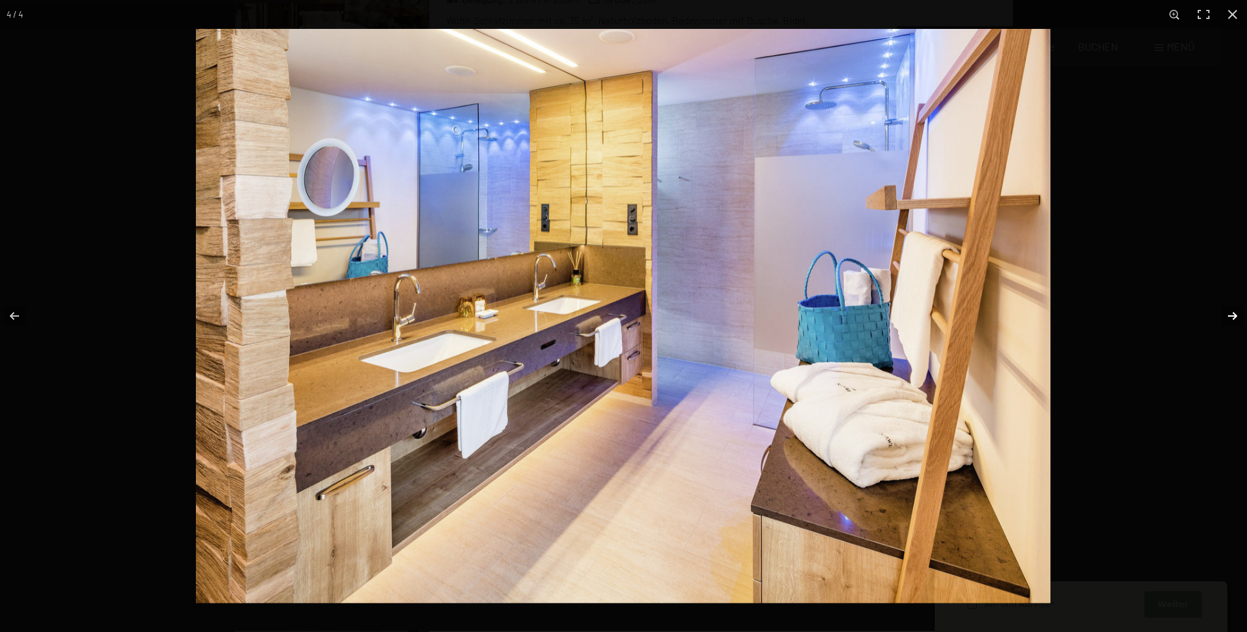
click at [1222, 317] on button "button" at bounding box center [1224, 316] width 46 height 66
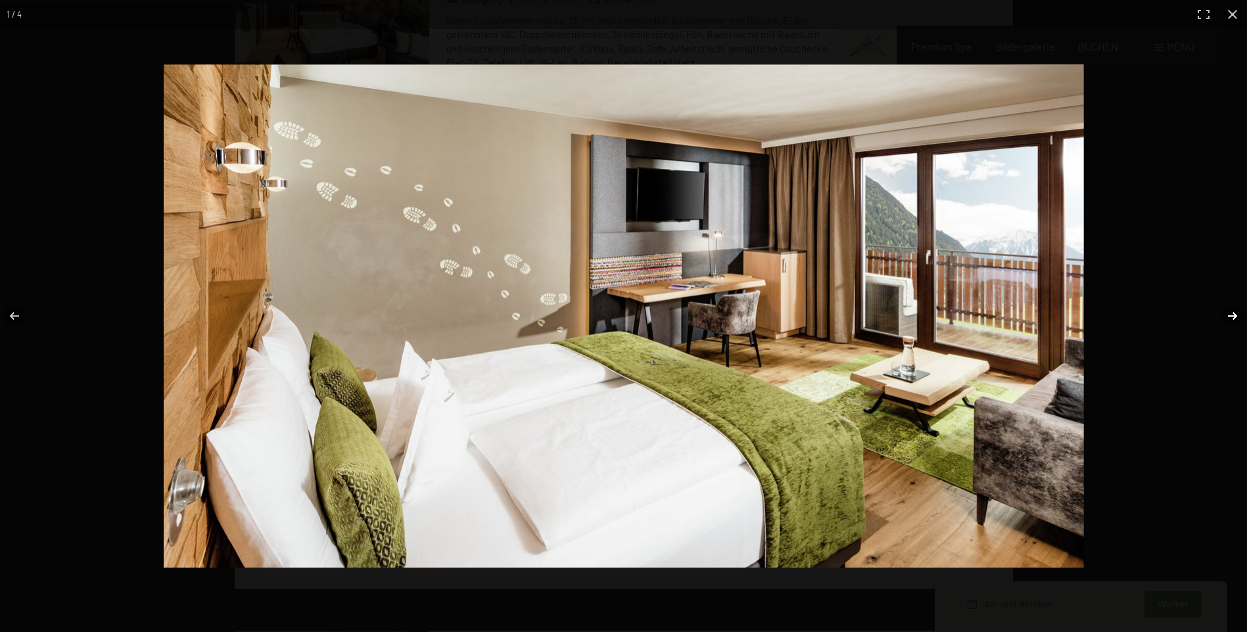
click at [1222, 317] on button "button" at bounding box center [1224, 316] width 46 height 66
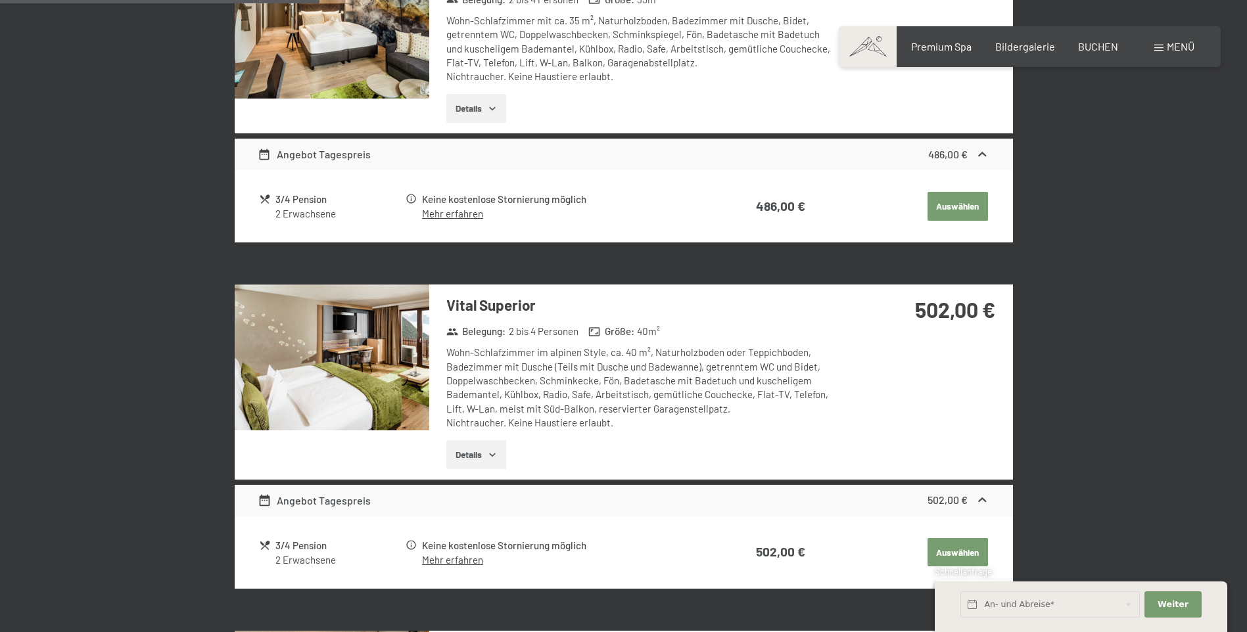
click at [0, 0] on button "button" at bounding box center [0, 0] width 0 height 0
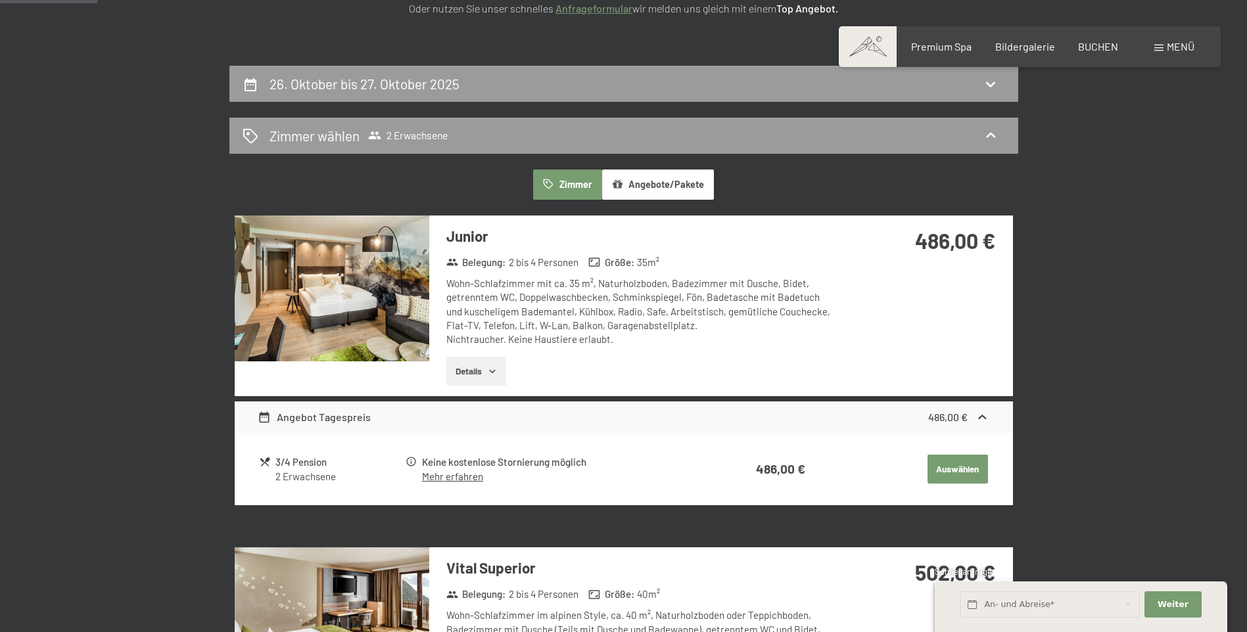
scroll to position [0, 0]
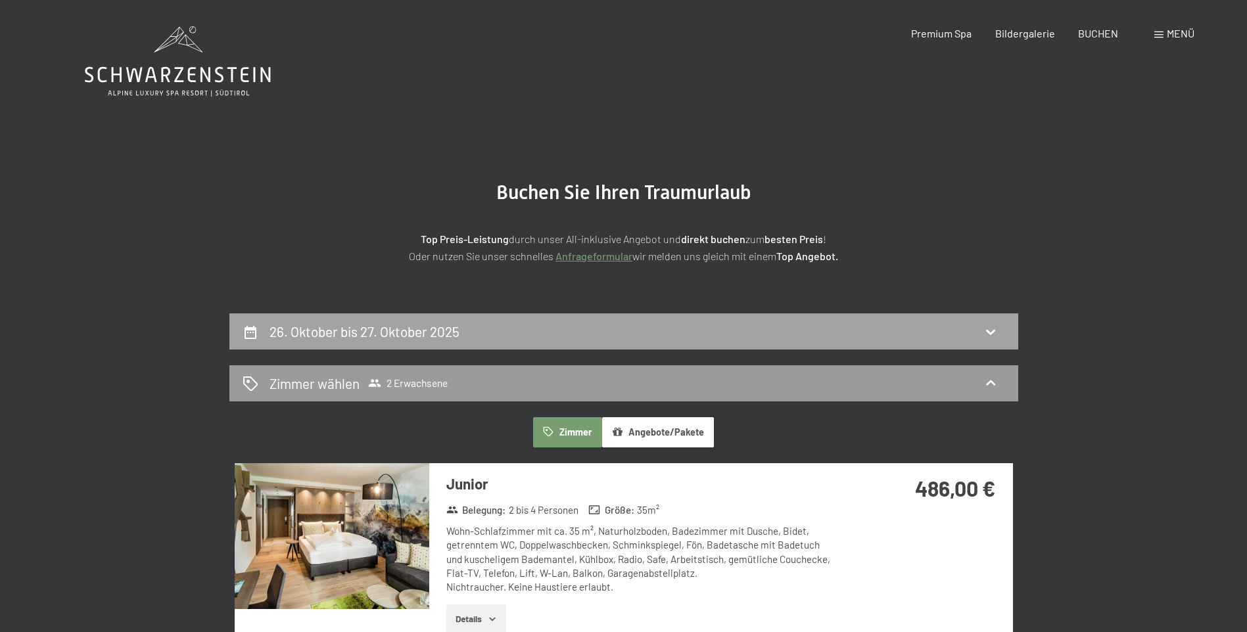
click at [995, 331] on icon at bounding box center [990, 332] width 16 height 16
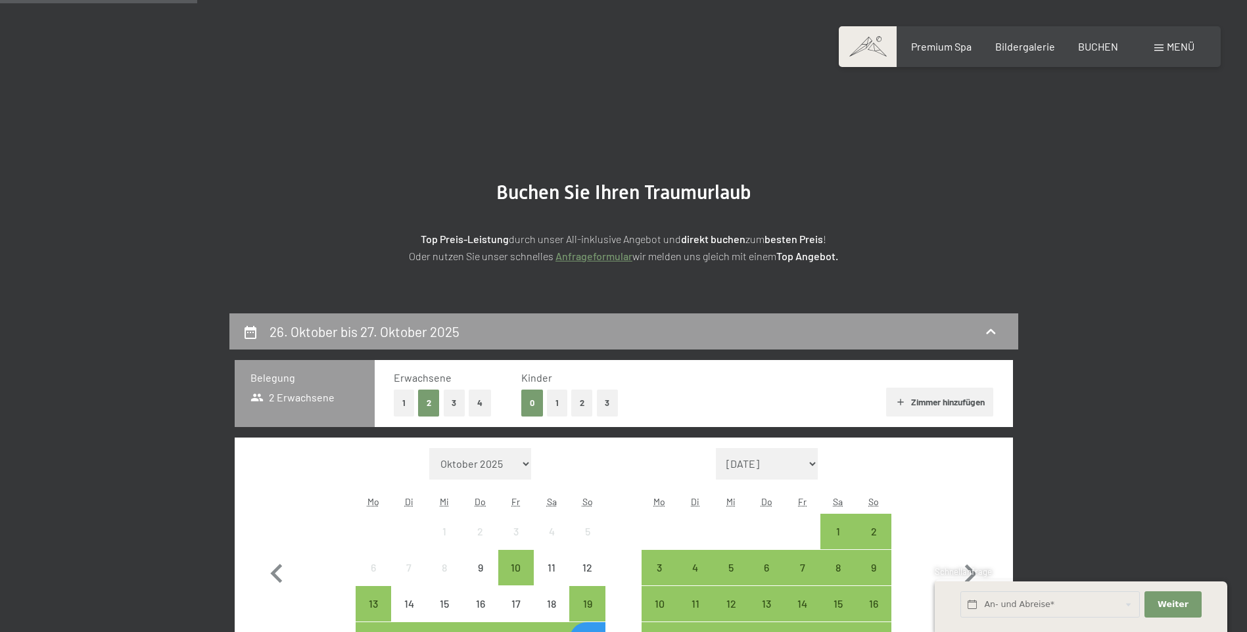
scroll to position [313, 0]
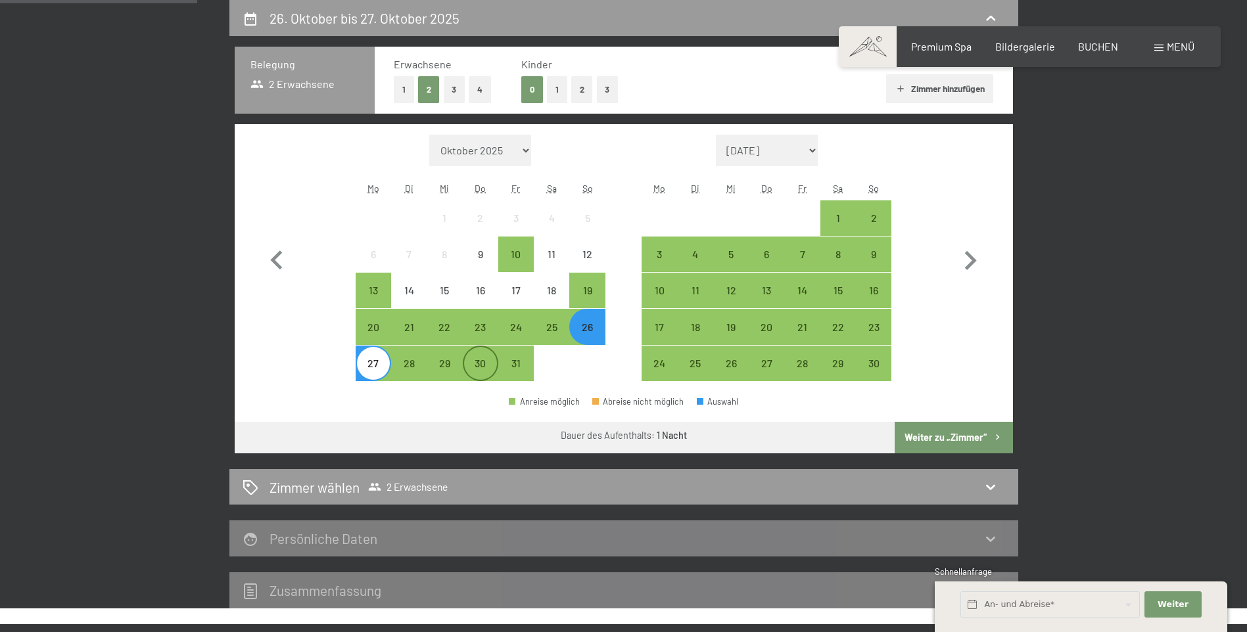
click at [473, 366] on div "30" at bounding box center [480, 374] width 33 height 33
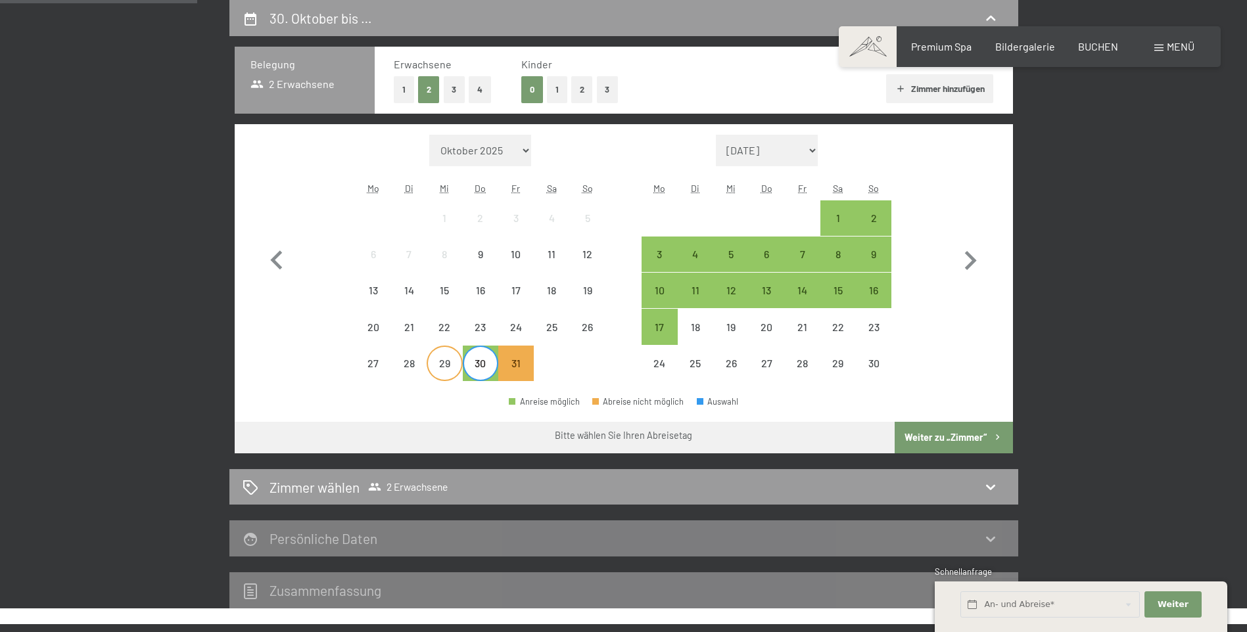
click at [440, 369] on div "29" at bounding box center [444, 374] width 33 height 33
click at [415, 372] on div "28" at bounding box center [408, 374] width 33 height 33
click at [449, 371] on div "29" at bounding box center [444, 374] width 33 height 33
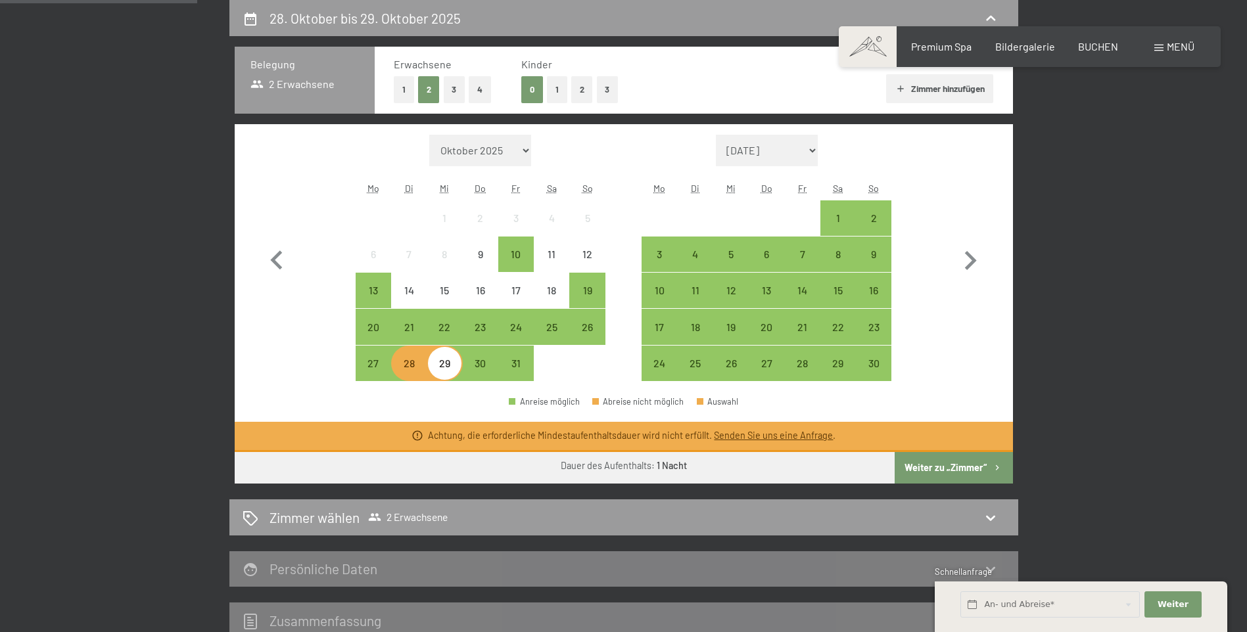
click at [442, 374] on div "29" at bounding box center [444, 374] width 33 height 33
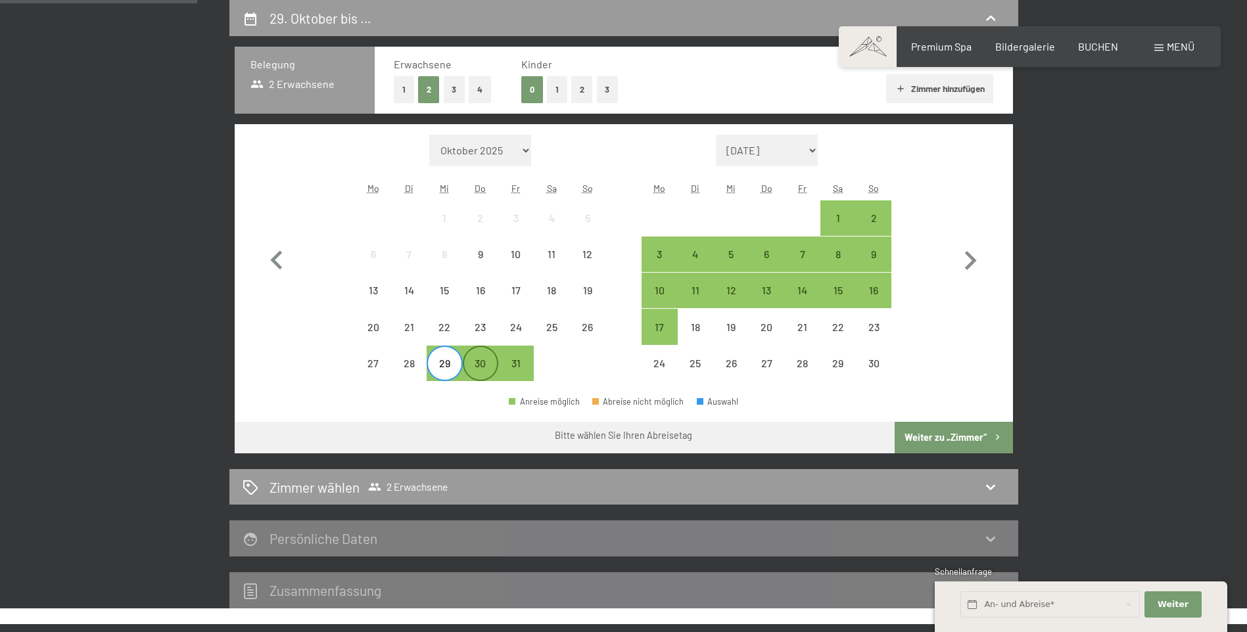
click at [476, 371] on div "30" at bounding box center [480, 374] width 33 height 33
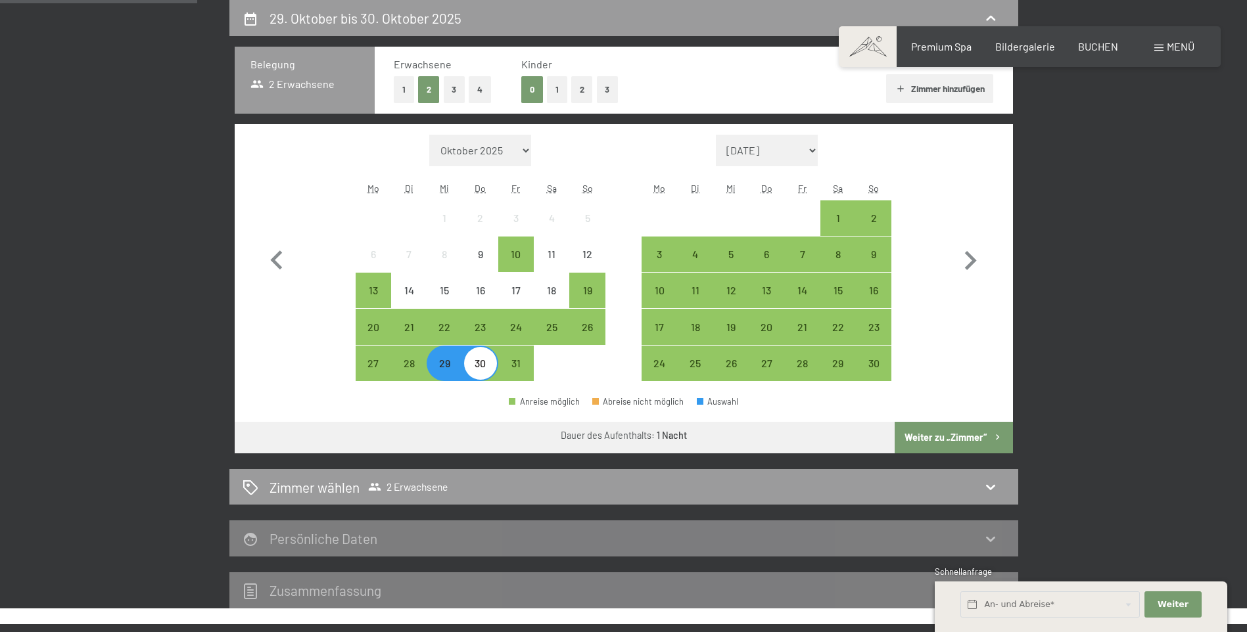
click at [949, 435] on button "Weiter zu „Zimmer“" at bounding box center [953, 438] width 118 height 32
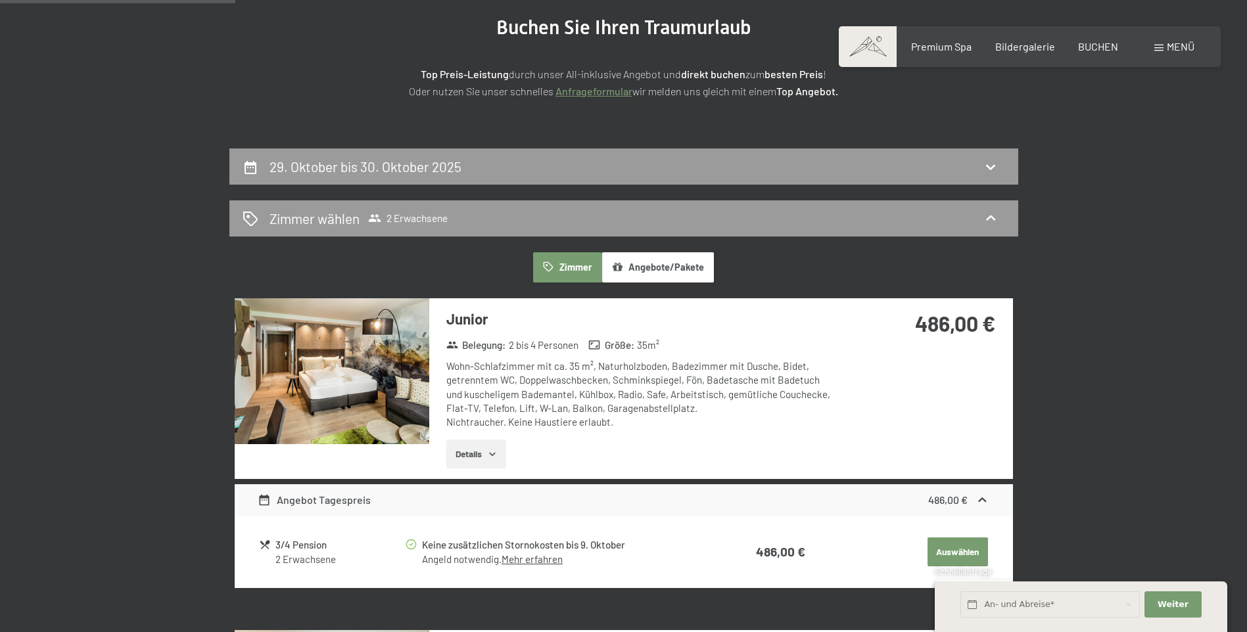
scroll to position [0, 0]
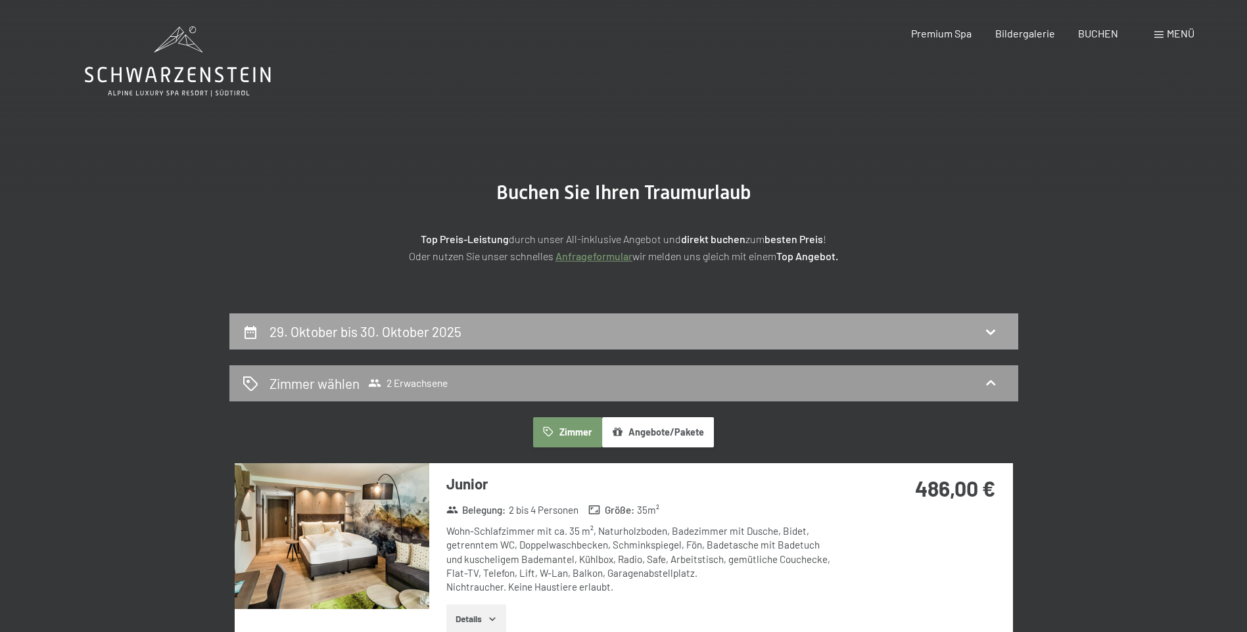
click at [405, 319] on div "29. Oktober bis 30. Oktober 2025" at bounding box center [623, 331] width 789 height 36
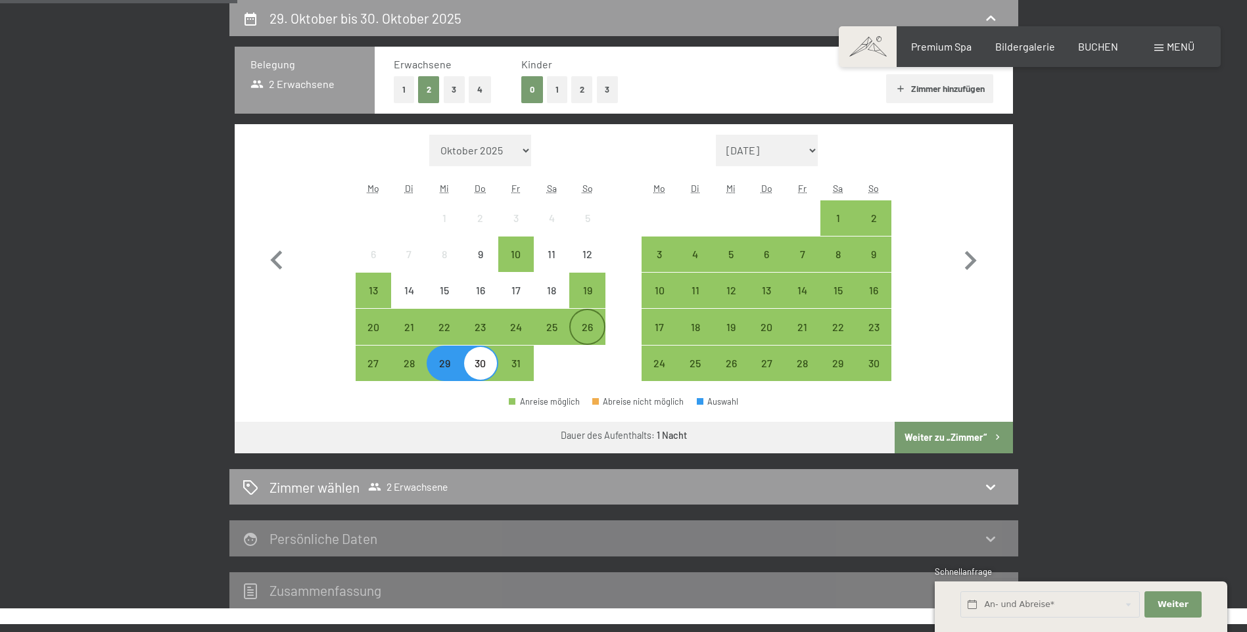
click at [576, 329] on div "26" at bounding box center [586, 338] width 33 height 33
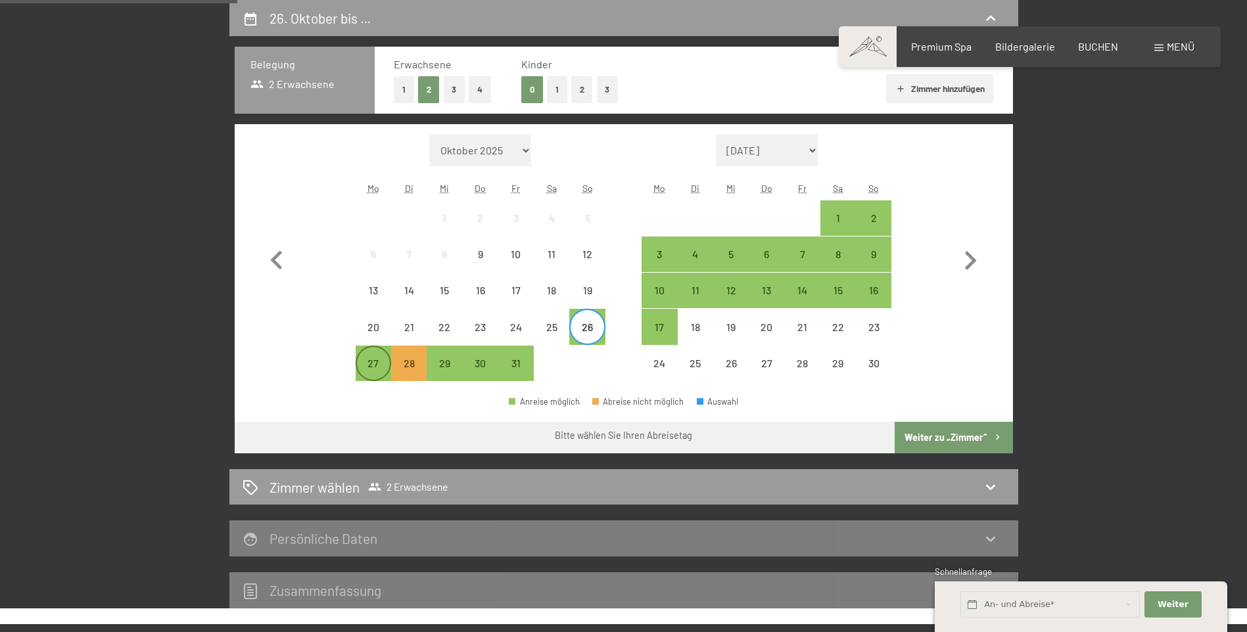
click at [377, 371] on div "27" at bounding box center [373, 374] width 33 height 33
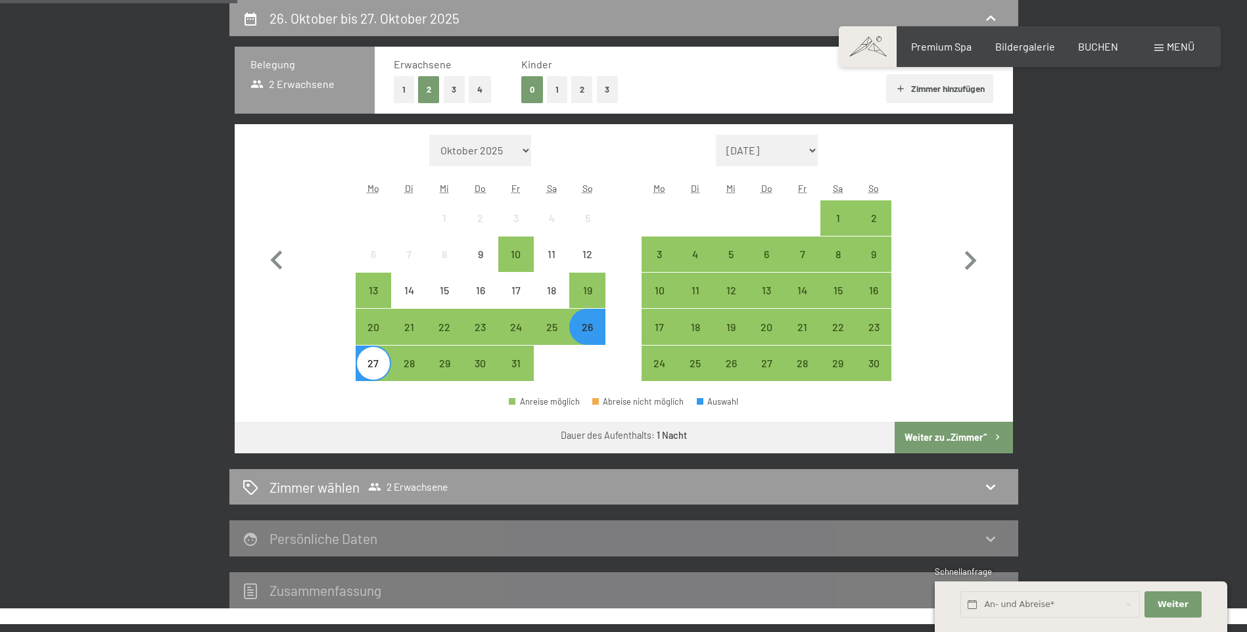
click at [986, 440] on button "Weiter zu „Zimmer“" at bounding box center [953, 438] width 118 height 32
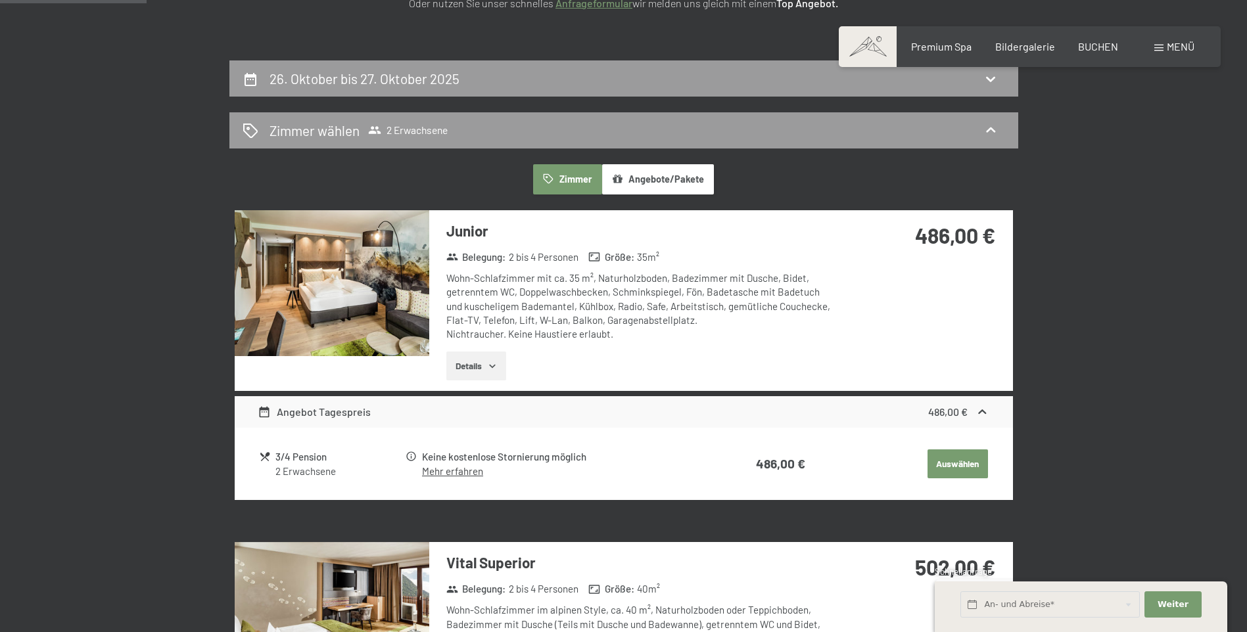
scroll to position [182, 0]
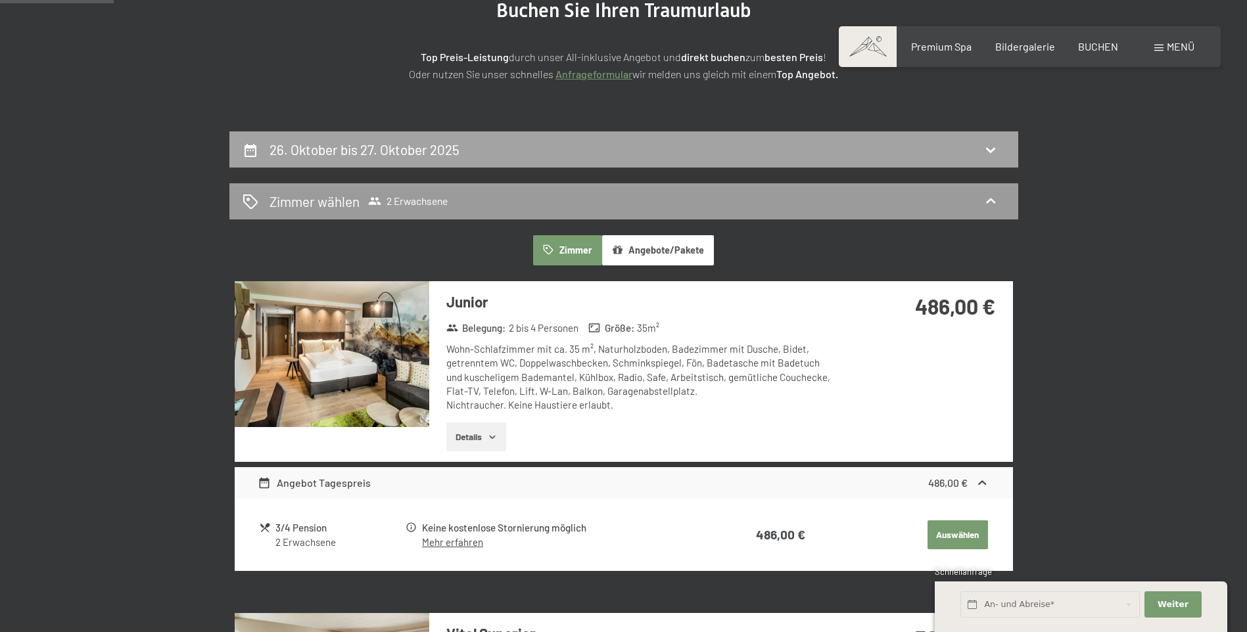
click at [296, 145] on h2 "26. Oktober bis 27. Oktober 2025" at bounding box center [364, 149] width 190 height 16
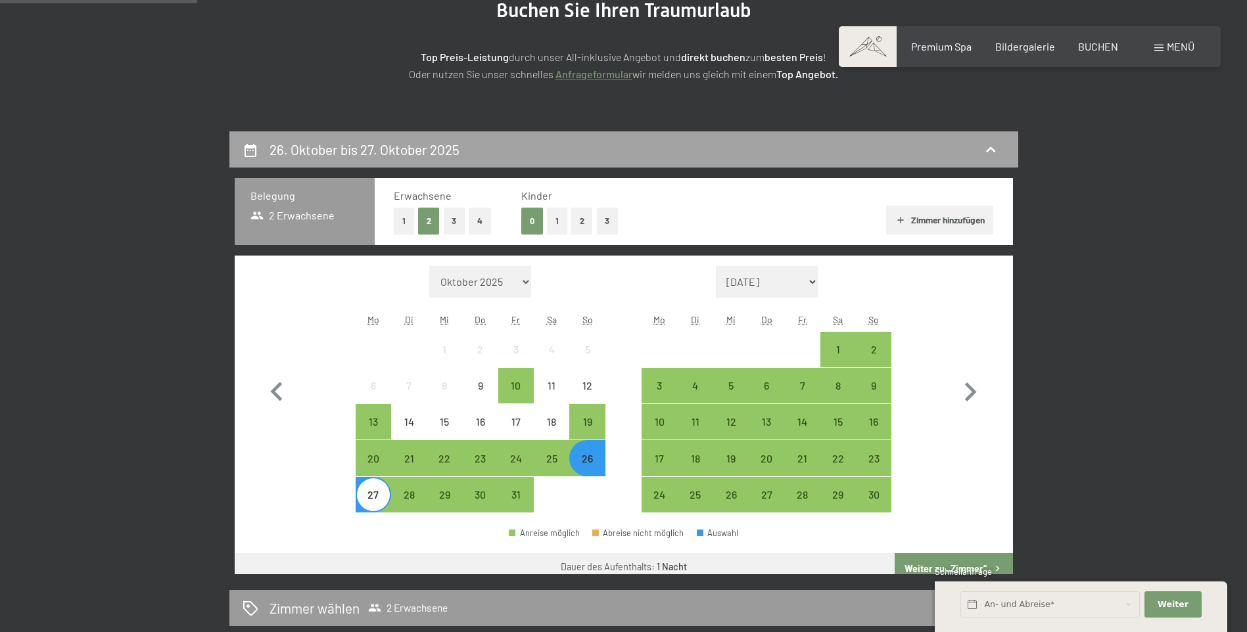
scroll to position [313, 0]
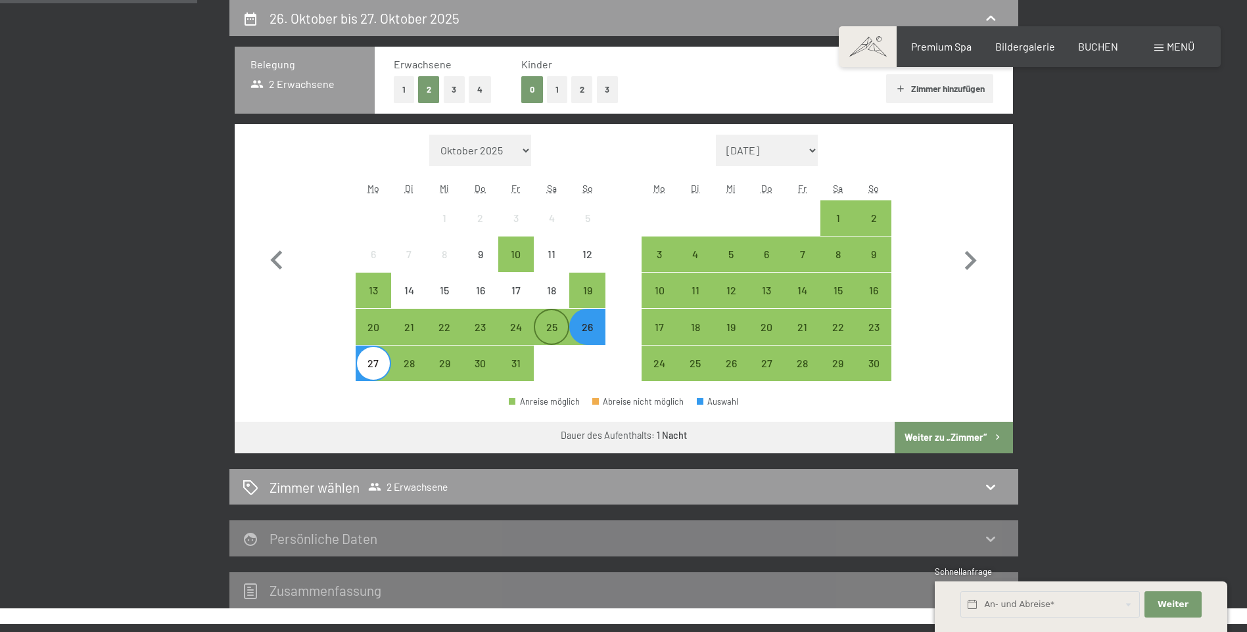
click at [553, 332] on div "25" at bounding box center [551, 338] width 33 height 33
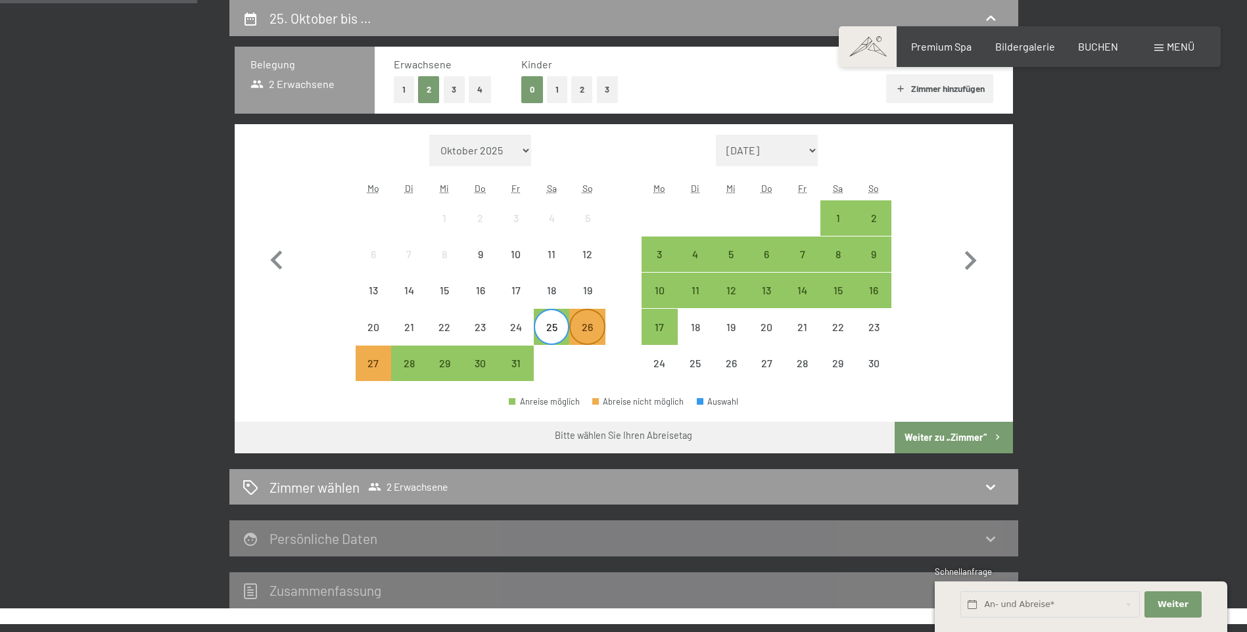
click at [585, 331] on div "26" at bounding box center [586, 338] width 33 height 33
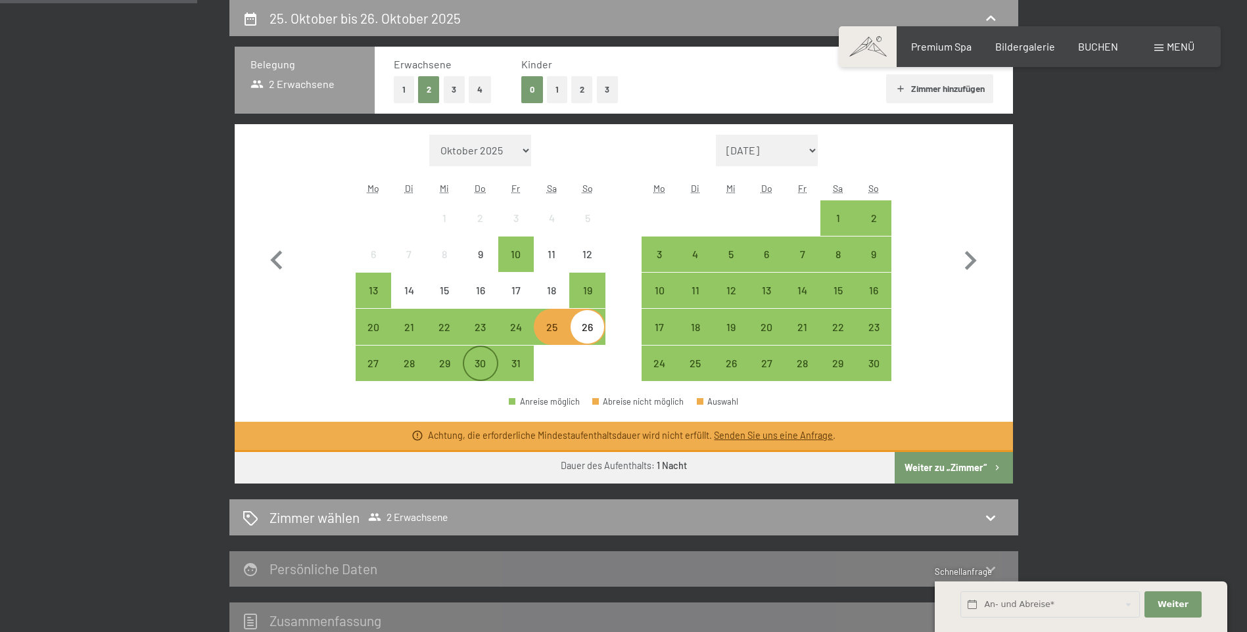
click at [479, 370] on div "30" at bounding box center [480, 374] width 33 height 33
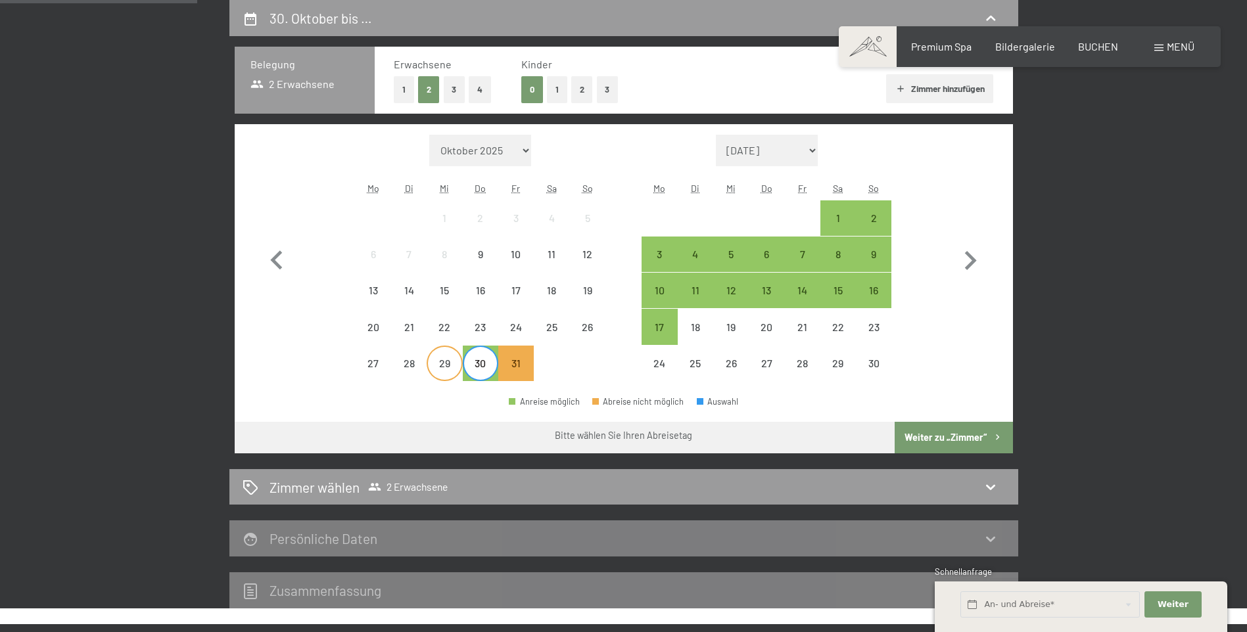
click at [445, 375] on div "29" at bounding box center [444, 374] width 33 height 33
click at [482, 366] on div "30" at bounding box center [480, 374] width 33 height 33
